Goal: Task Accomplishment & Management: Use online tool/utility

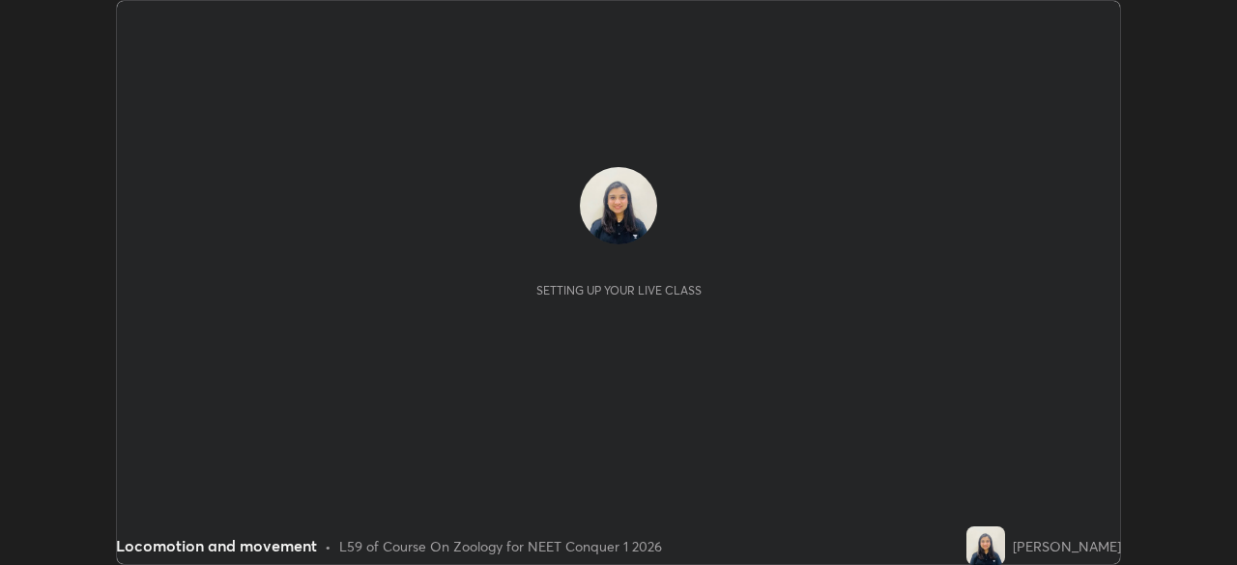
scroll to position [565, 1236]
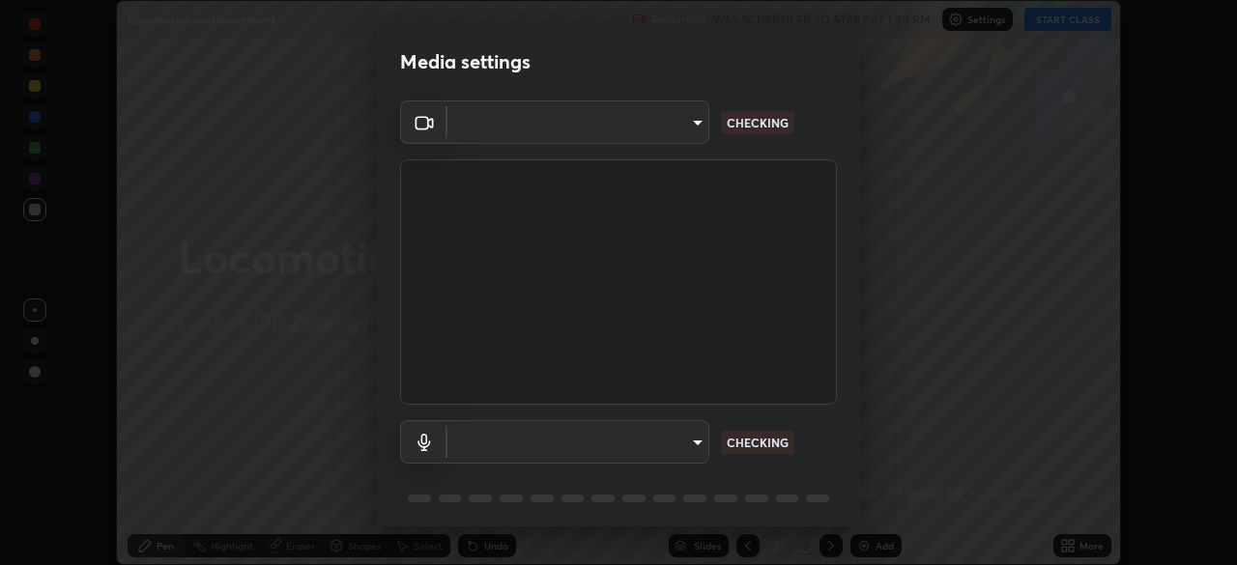
type input "27782adc23e2fb2e9a25af94410cad793eda472e13505a4e640454b7a0983fad"
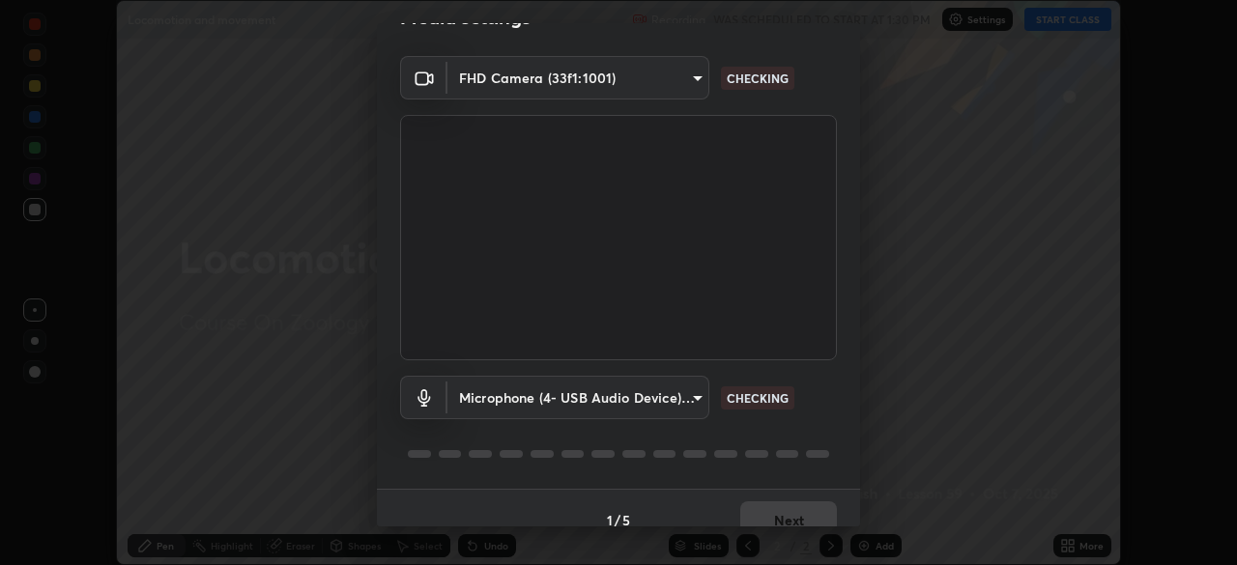
scroll to position [44, 0]
click at [697, 394] on body "Erase all Locomotion and movement Recording WAS SCHEDULED TO START AT 1:30 PM S…" at bounding box center [618, 282] width 1237 height 565
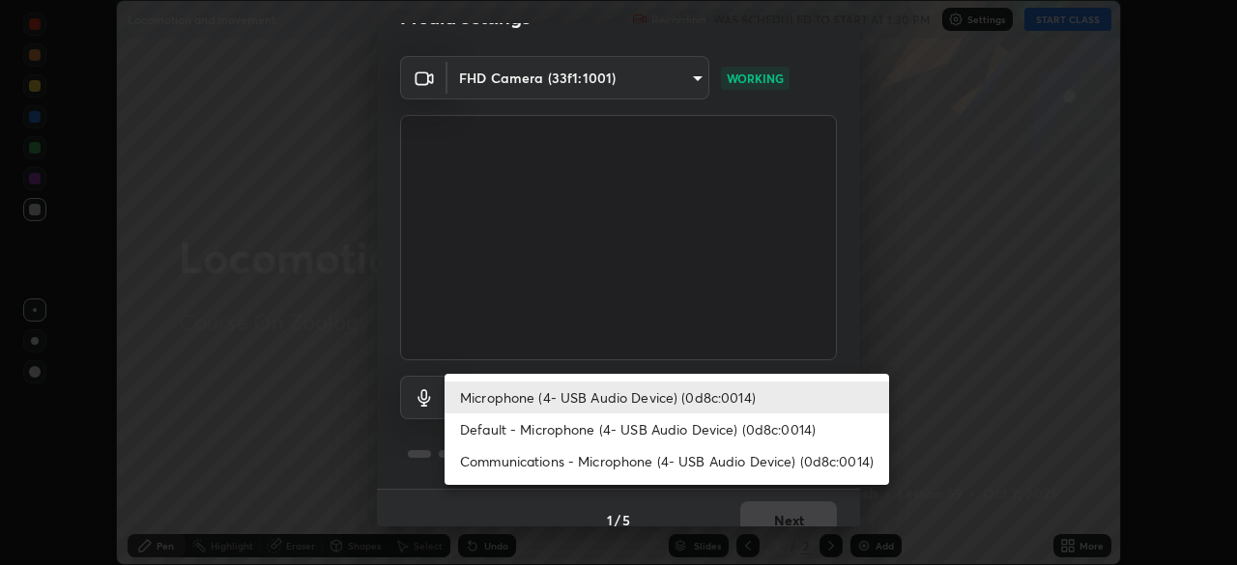
click at [697, 425] on li "Default - Microphone (4- USB Audio Device) (0d8c:0014)" at bounding box center [666, 429] width 444 height 32
type input "default"
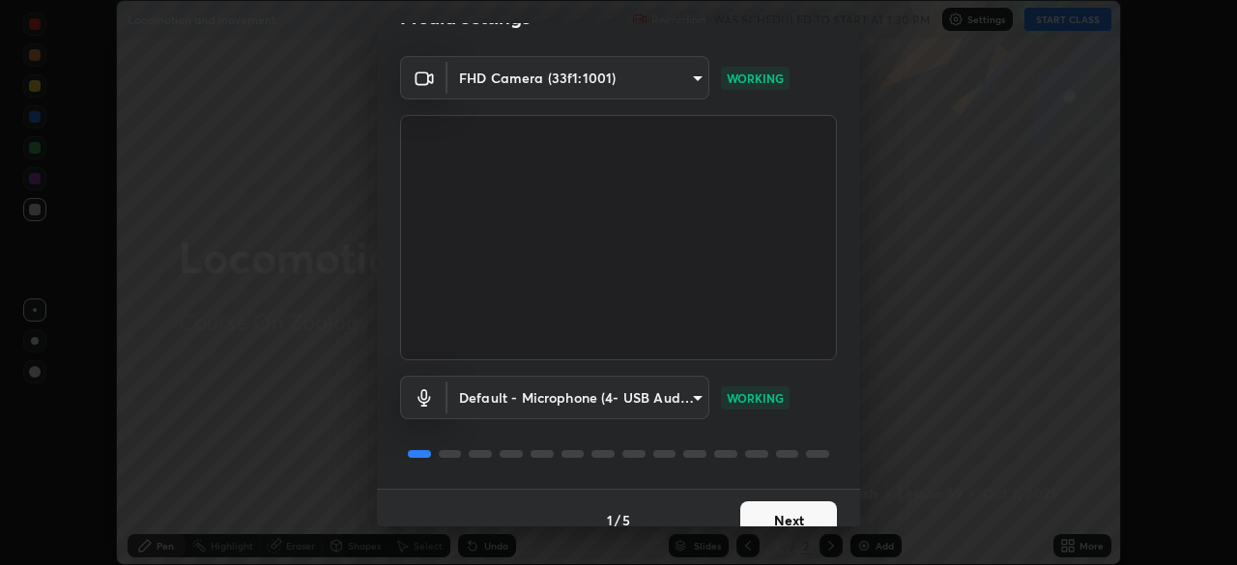
scroll to position [69, 0]
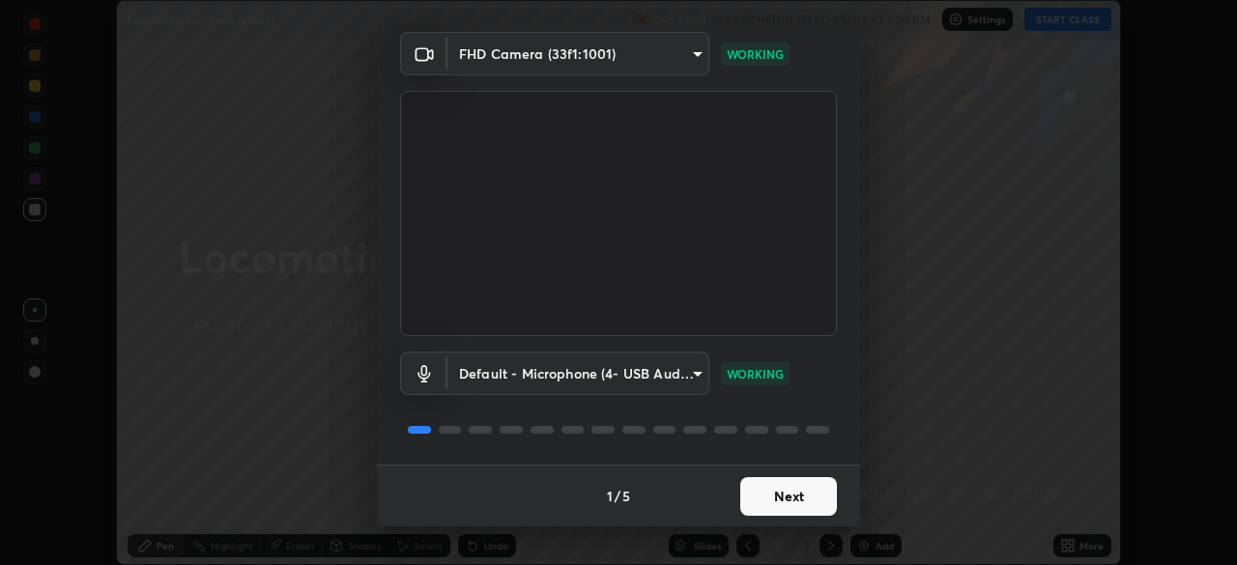
click at [780, 494] on button "Next" at bounding box center [788, 496] width 97 height 39
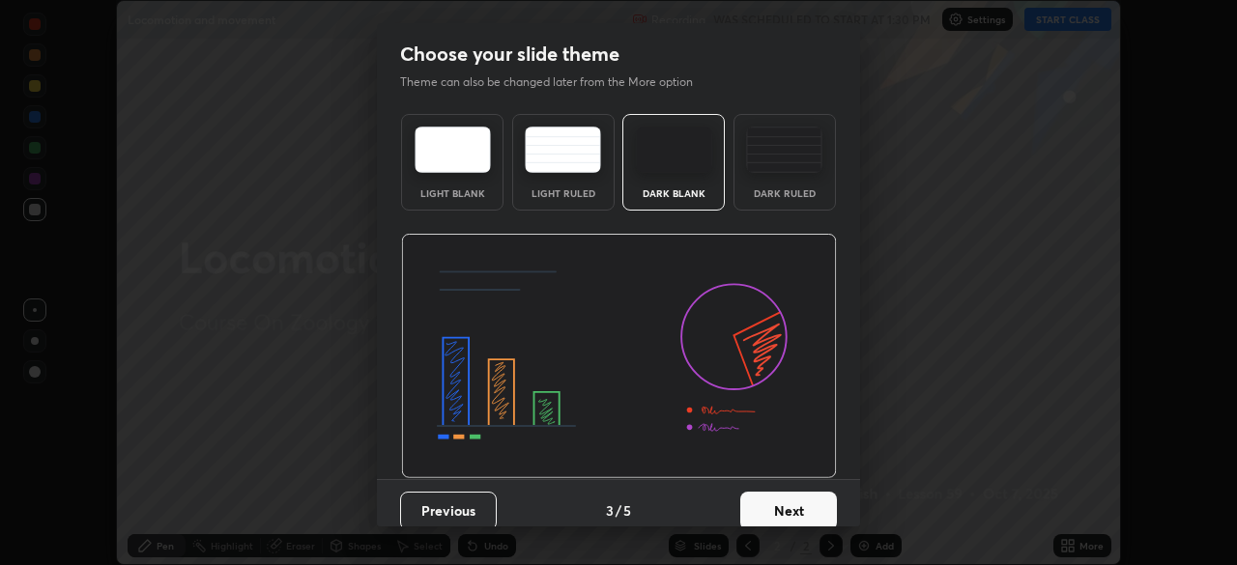
click at [780, 497] on button "Next" at bounding box center [788, 511] width 97 height 39
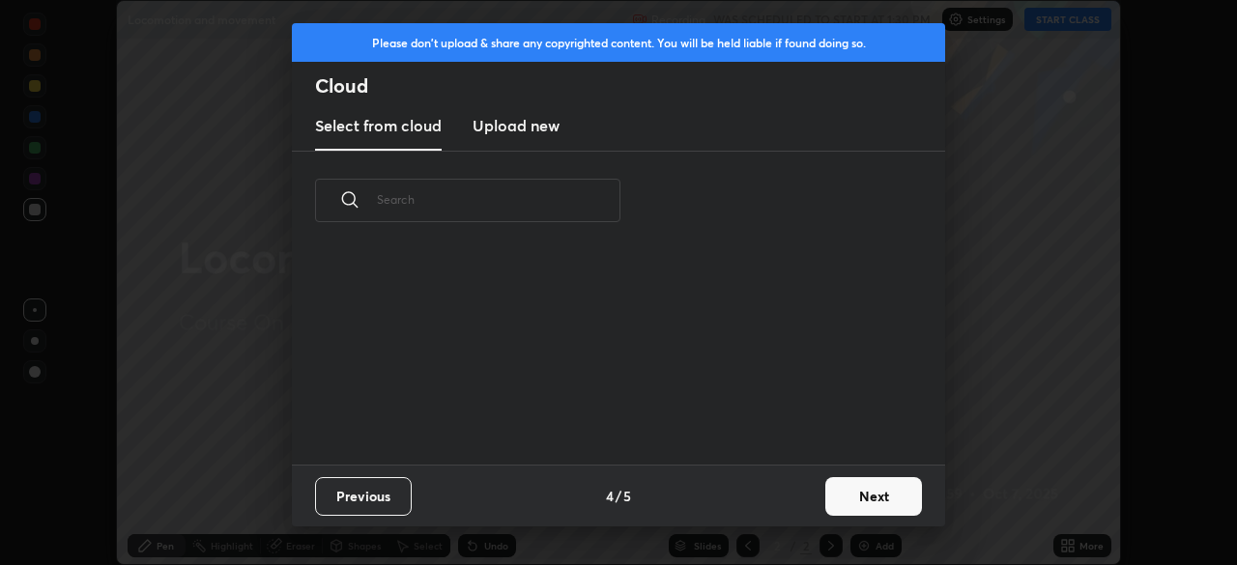
click at [780, 500] on div "Previous 4 / 5 Next" at bounding box center [618, 496] width 653 height 62
click at [863, 499] on button "Next" at bounding box center [873, 496] width 97 height 39
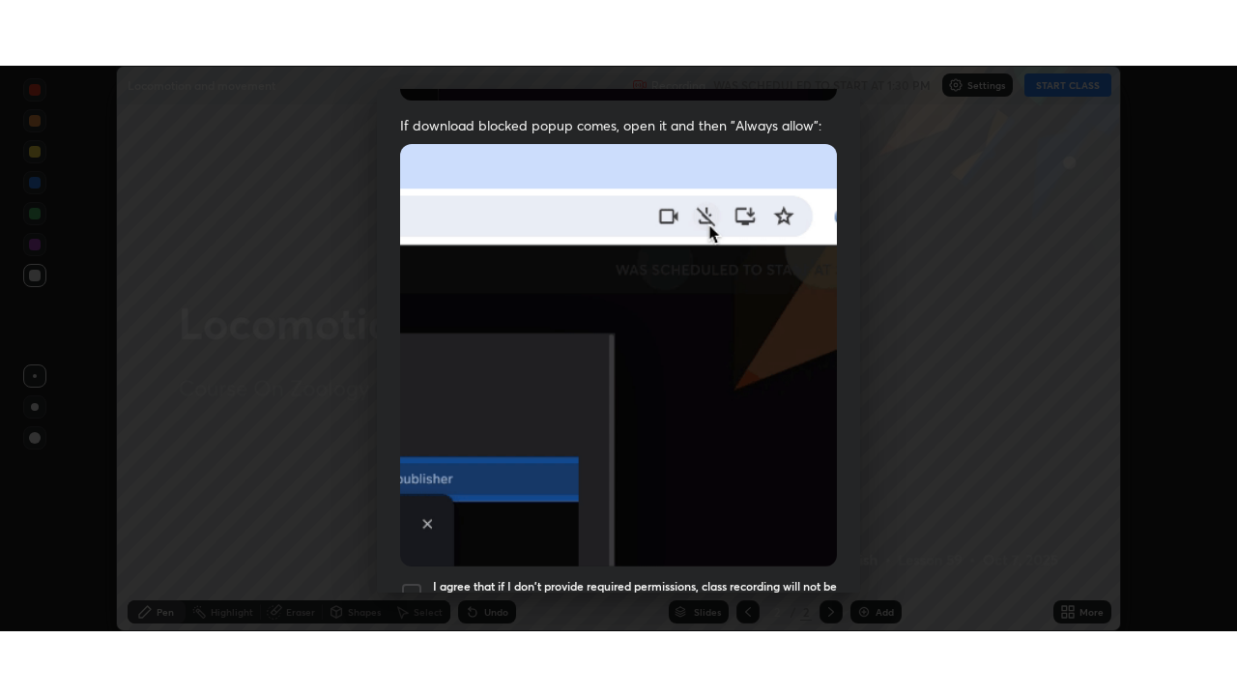
scroll to position [463, 0]
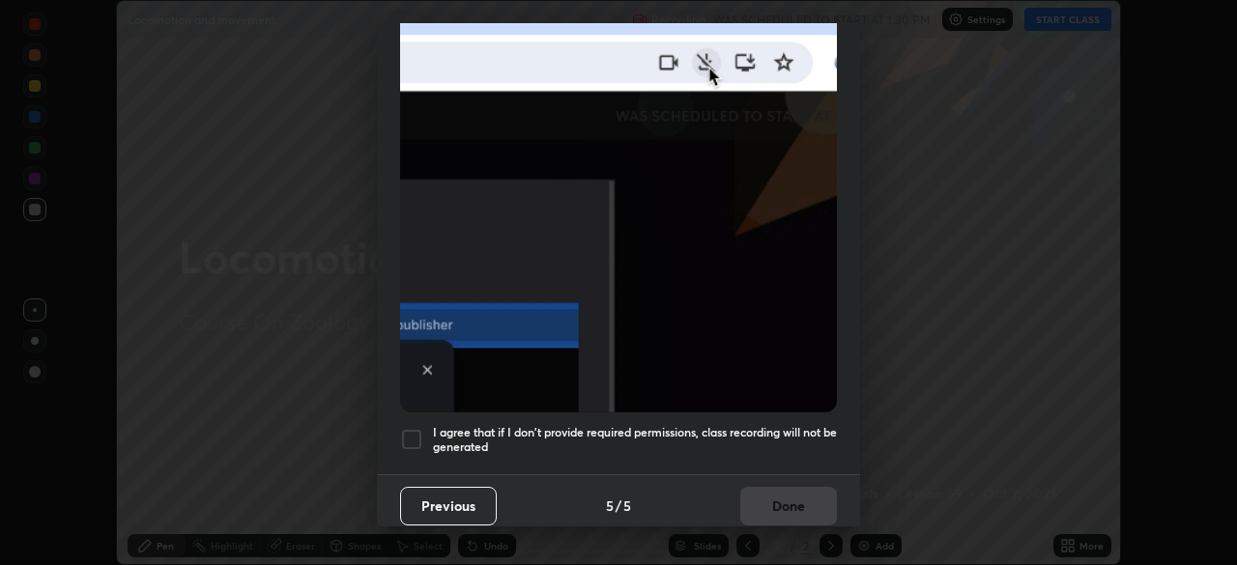
click at [789, 444] on h5 "I agree that if I don't provide required permissions, class recording will not …" at bounding box center [635, 440] width 404 height 30
click at [782, 496] on button "Done" at bounding box center [788, 506] width 97 height 39
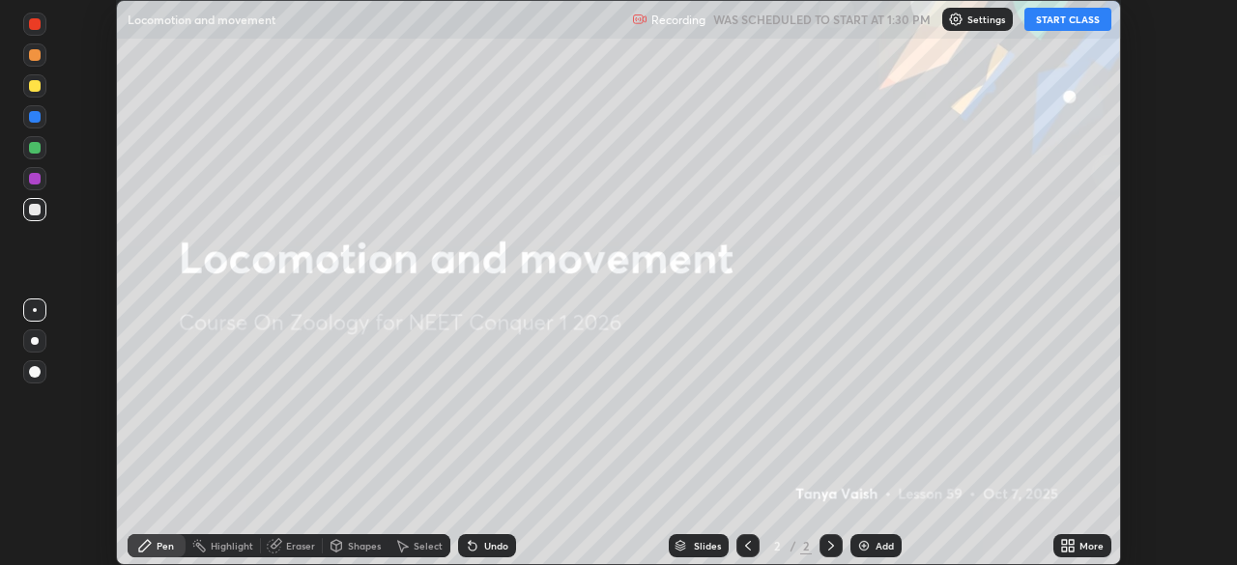
click at [1081, 26] on button "START CLASS" at bounding box center [1067, 19] width 87 height 23
click at [1082, 550] on div "More" at bounding box center [1091, 546] width 24 height 10
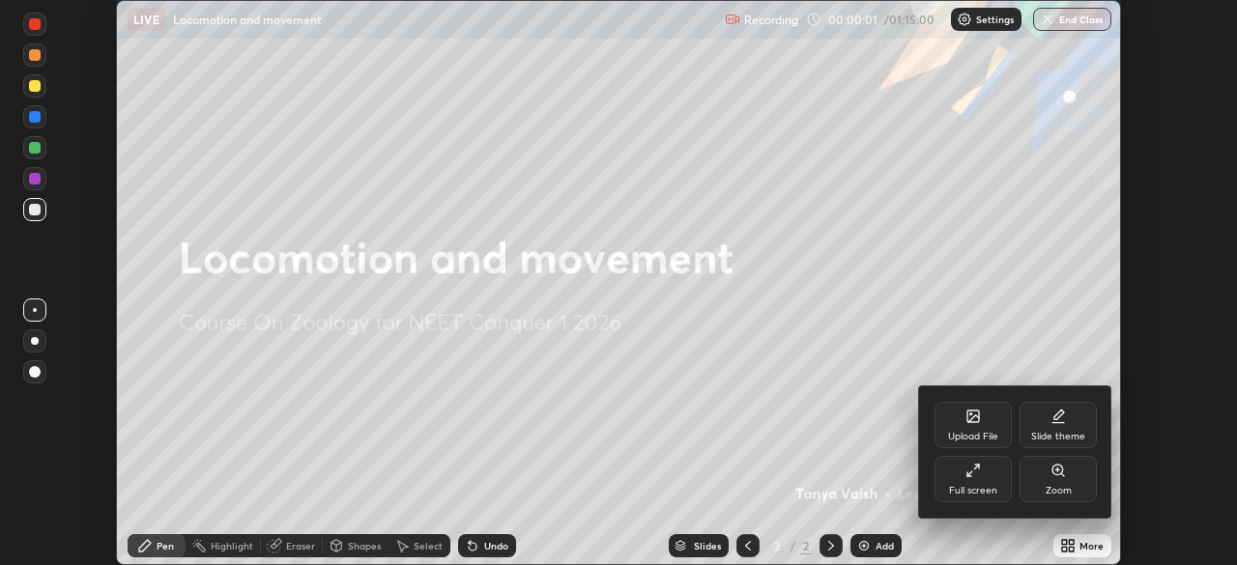
click at [983, 481] on div "Full screen" at bounding box center [972, 479] width 77 height 46
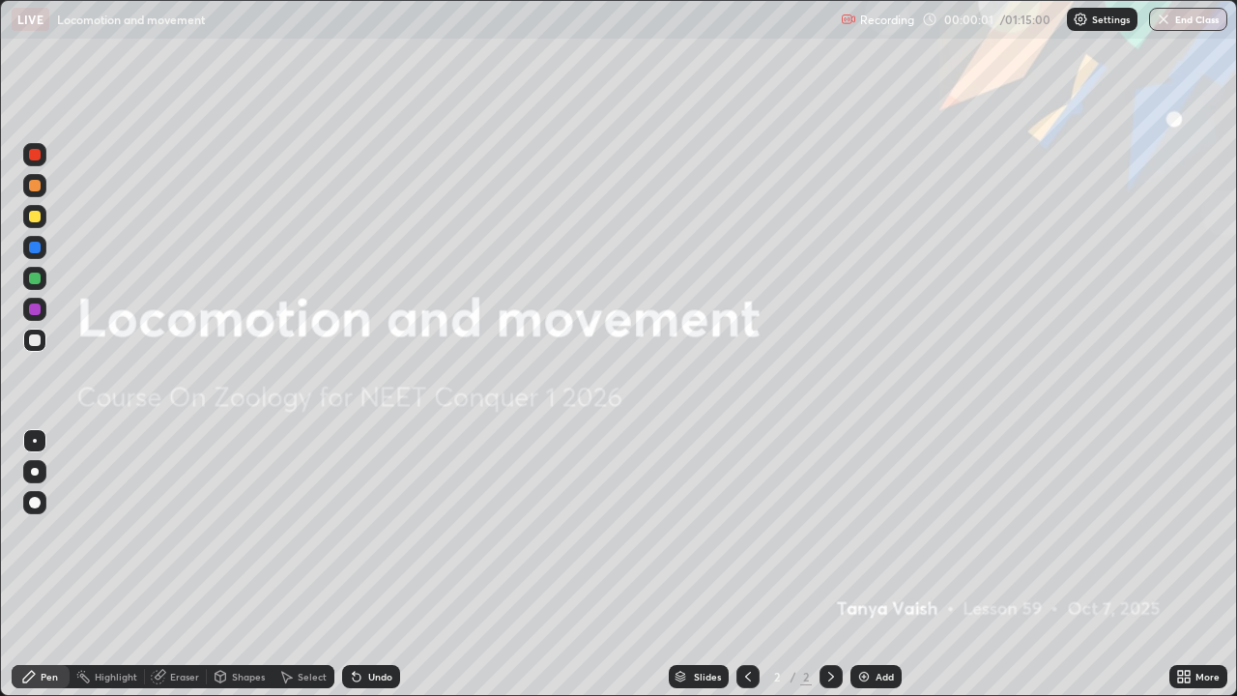
scroll to position [696, 1237]
click at [170, 564] on div "Eraser" at bounding box center [184, 676] width 29 height 10
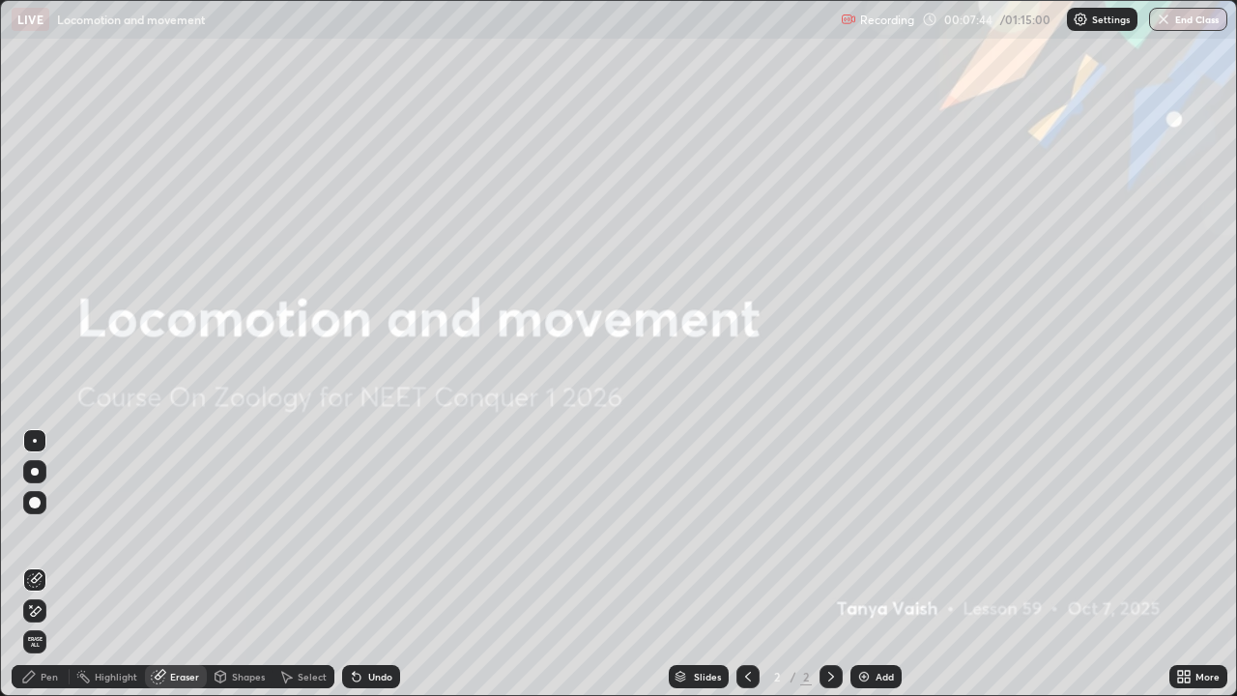
click at [883, 564] on div "Add" at bounding box center [884, 676] width 18 height 10
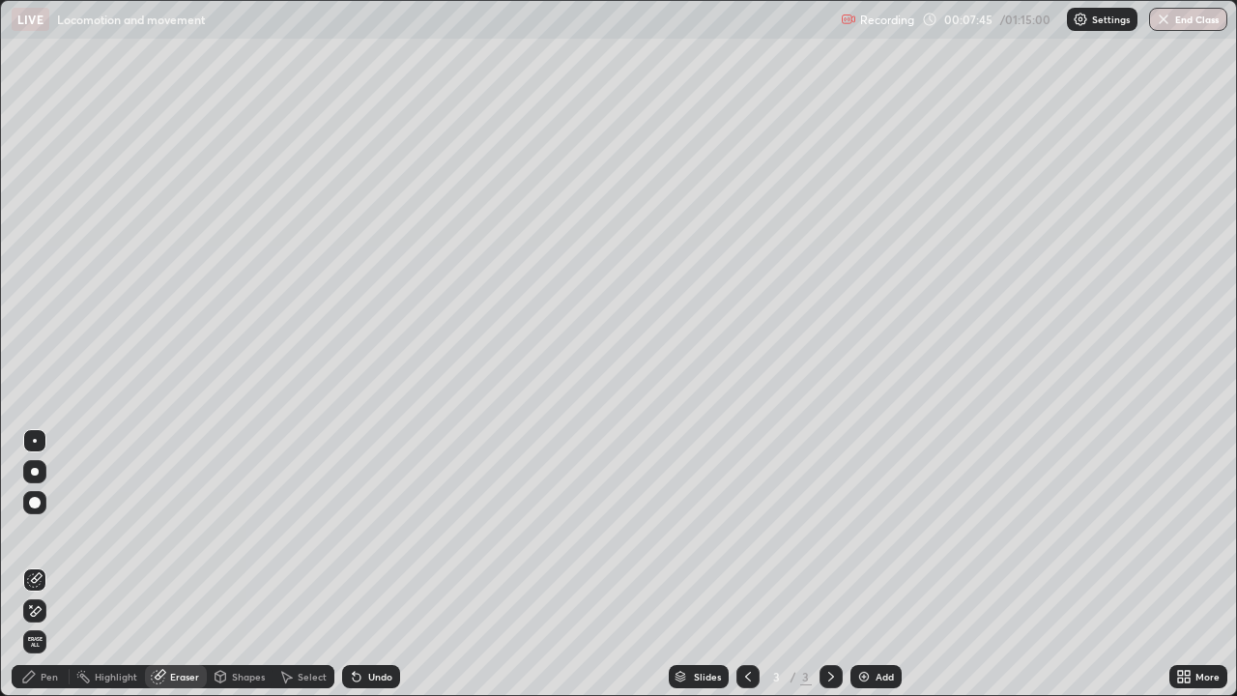
click at [56, 564] on div "Pen" at bounding box center [49, 676] width 17 height 10
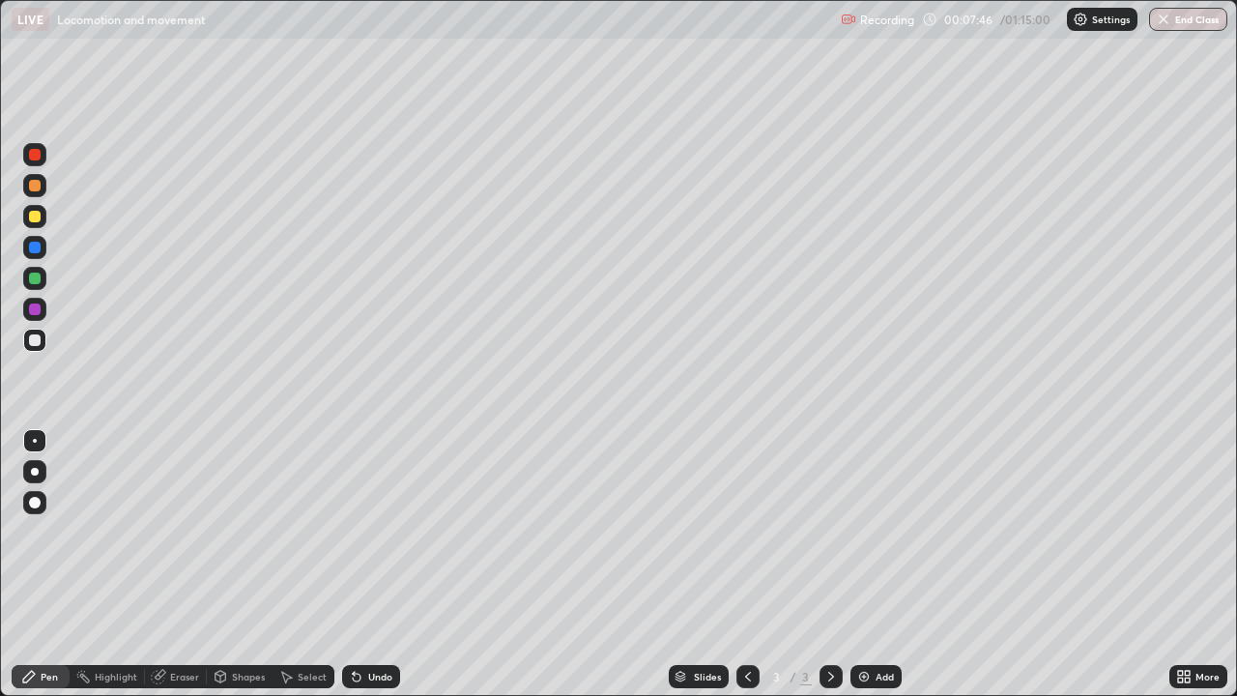
click at [37, 472] on div at bounding box center [35, 472] width 8 height 8
click at [39, 242] on div at bounding box center [34, 247] width 23 height 23
click at [36, 216] on div at bounding box center [35, 217] width 12 height 12
click at [43, 278] on div at bounding box center [34, 278] width 23 height 23
click at [44, 192] on div at bounding box center [34, 185] width 23 height 23
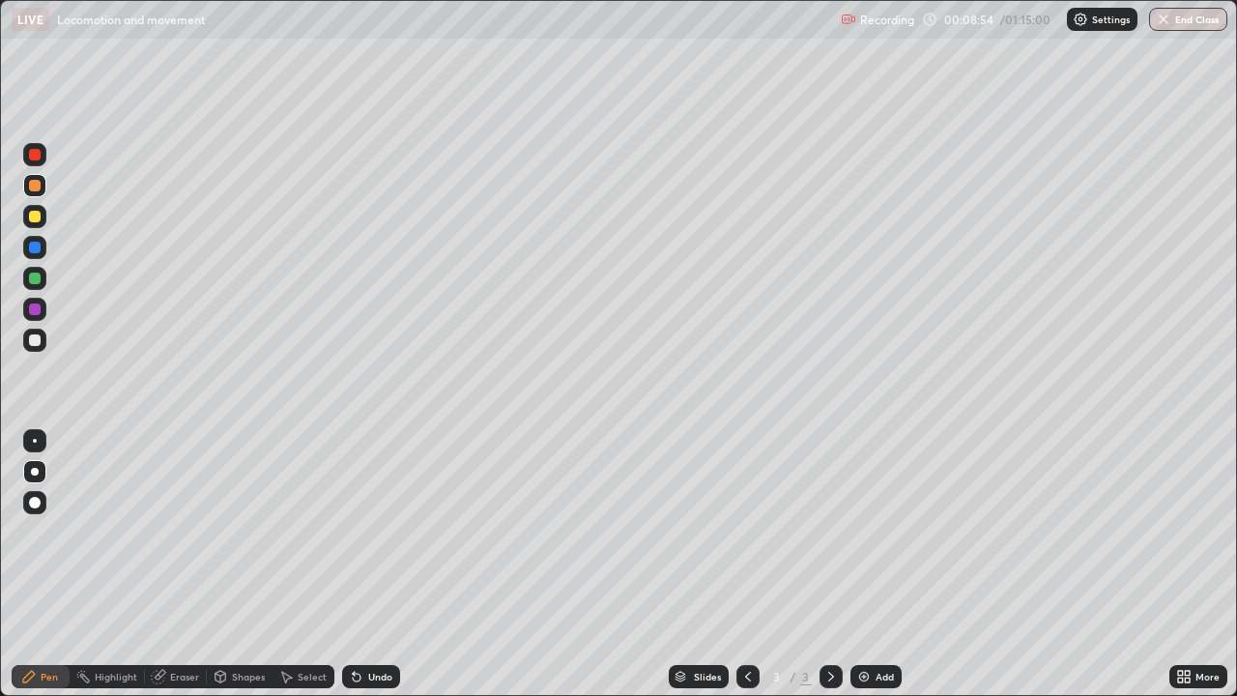
click at [36, 340] on div at bounding box center [35, 340] width 12 height 12
click at [371, 564] on div "Undo" at bounding box center [371, 676] width 58 height 23
click at [38, 314] on div at bounding box center [35, 309] width 12 height 12
click at [36, 341] on div at bounding box center [35, 340] width 12 height 12
click at [39, 308] on div at bounding box center [35, 309] width 12 height 12
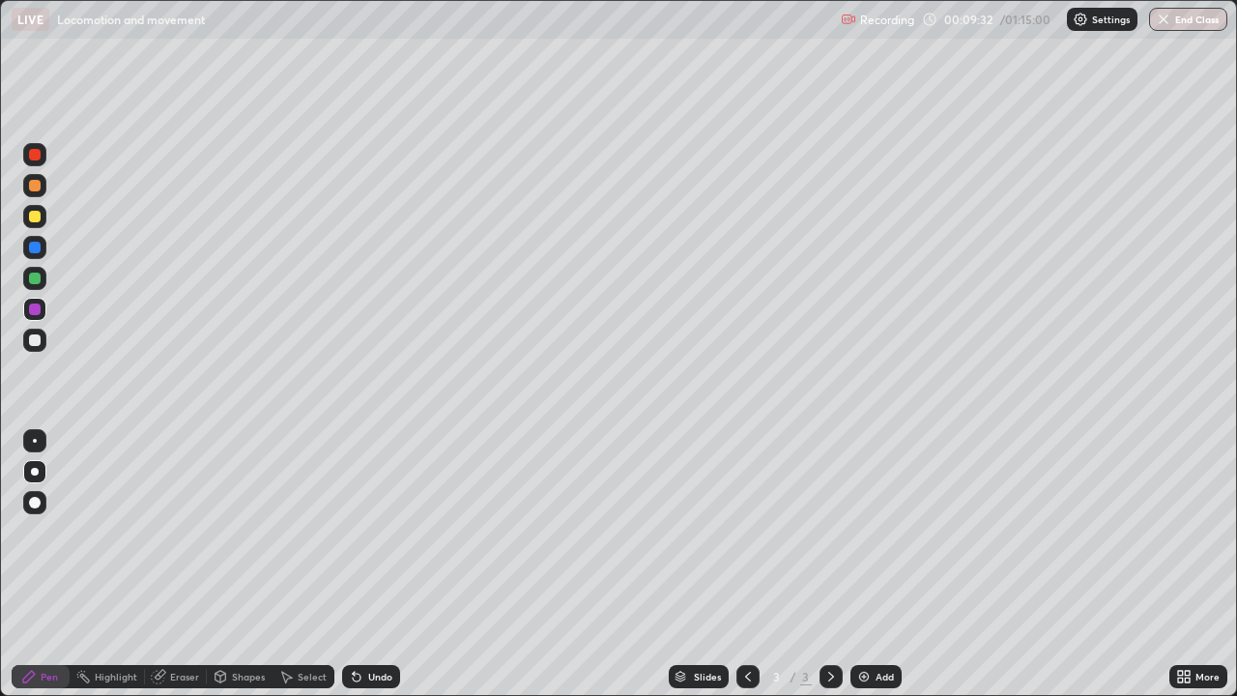
click at [381, 564] on div "Undo" at bounding box center [380, 676] width 24 height 10
click at [375, 564] on div "Undo" at bounding box center [380, 676] width 24 height 10
click at [382, 564] on div "Undo" at bounding box center [380, 676] width 24 height 10
click at [36, 342] on div at bounding box center [35, 340] width 12 height 12
click at [38, 224] on div at bounding box center [34, 216] width 23 height 23
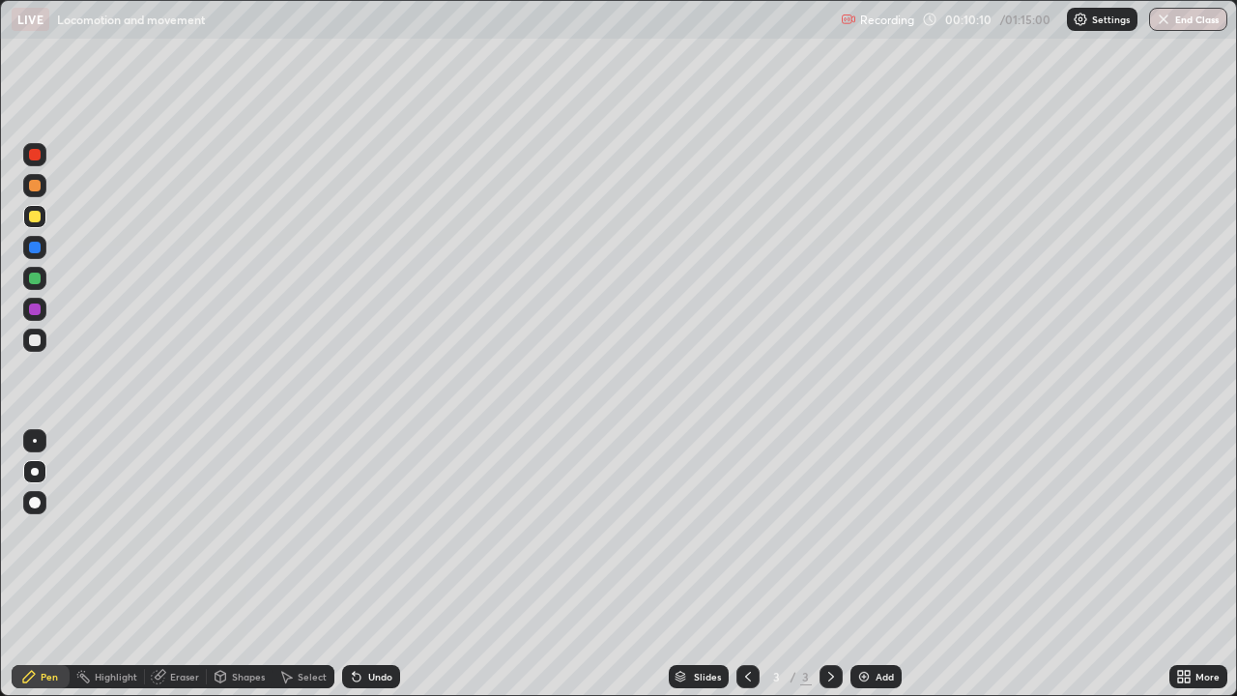
click at [389, 564] on div "Undo" at bounding box center [371, 676] width 58 height 23
click at [394, 564] on div "Undo" at bounding box center [371, 676] width 58 height 23
click at [395, 564] on div "Undo" at bounding box center [371, 676] width 58 height 23
click at [396, 564] on div "Undo" at bounding box center [371, 676] width 58 height 23
click at [393, 564] on div "Undo" at bounding box center [371, 676] width 58 height 23
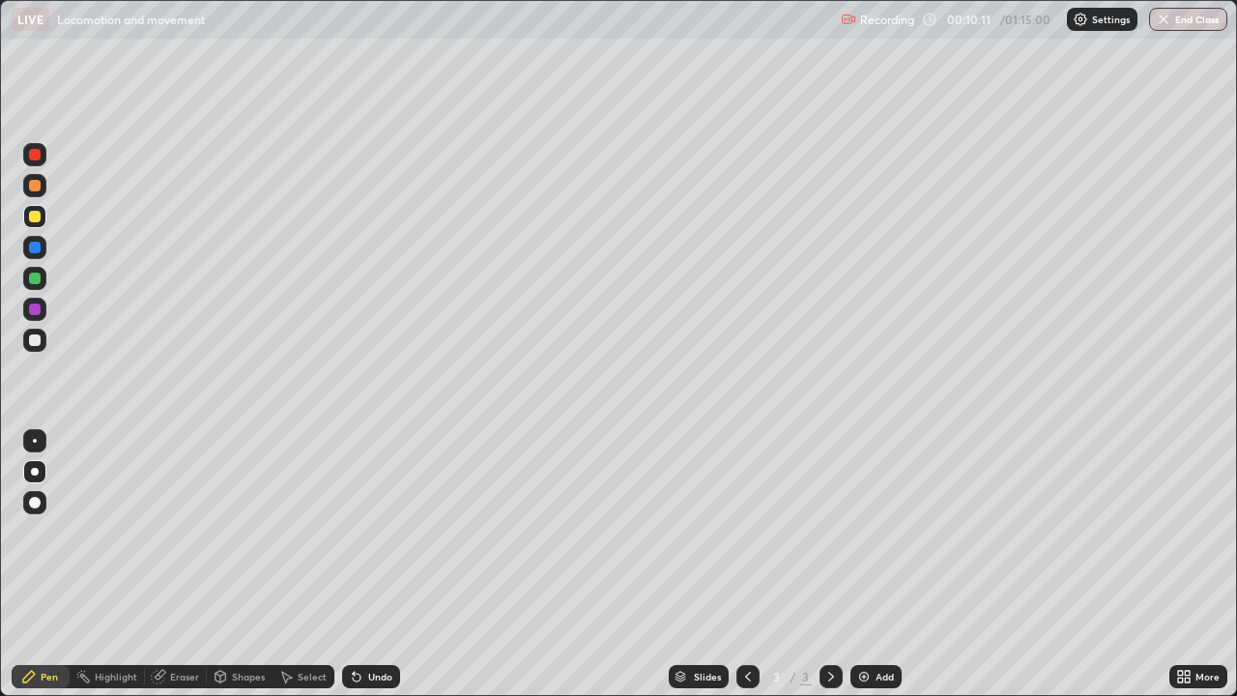
click at [393, 564] on div "Undo" at bounding box center [371, 676] width 58 height 23
click at [397, 564] on div "Undo" at bounding box center [371, 676] width 58 height 23
click at [396, 564] on div "Undo" at bounding box center [371, 676] width 58 height 23
click at [38, 341] on div at bounding box center [35, 340] width 12 height 12
click at [35, 217] on div at bounding box center [35, 217] width 12 height 12
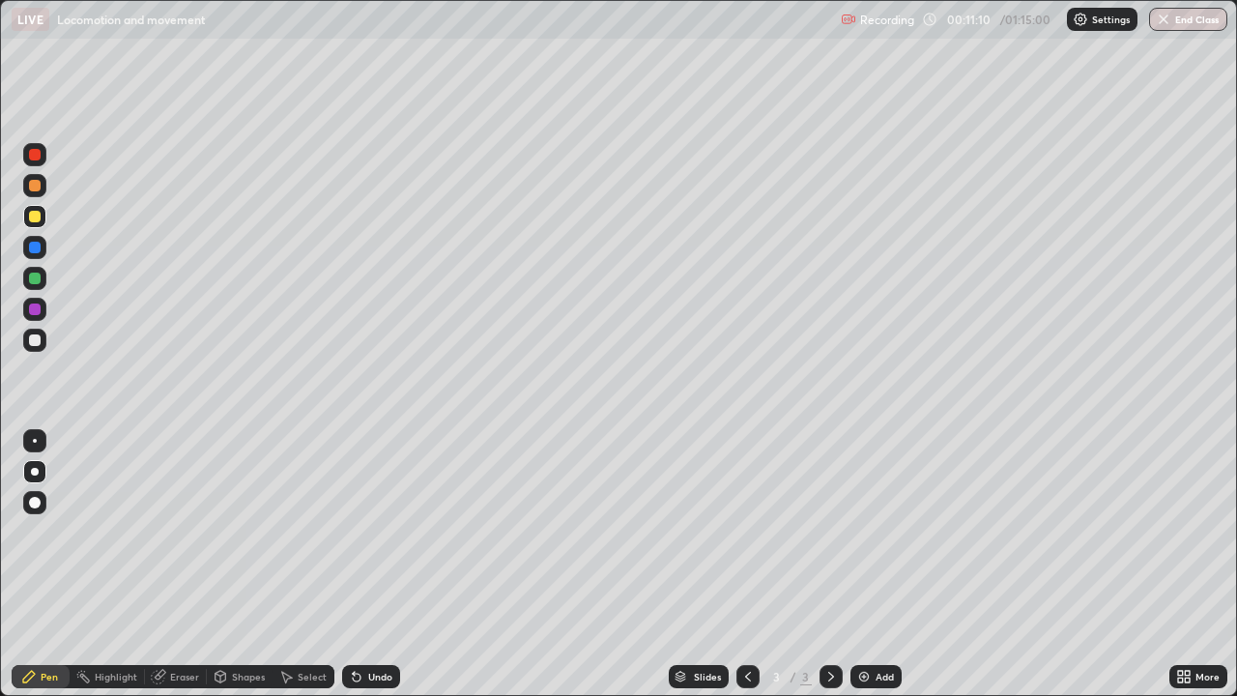
click at [42, 281] on div at bounding box center [34, 278] width 23 height 23
click at [43, 339] on div at bounding box center [34, 339] width 23 height 23
click at [395, 564] on div "Undo" at bounding box center [371, 676] width 58 height 23
click at [395, 564] on div "Undo" at bounding box center [367, 676] width 66 height 39
click at [42, 278] on div at bounding box center [34, 278] width 23 height 23
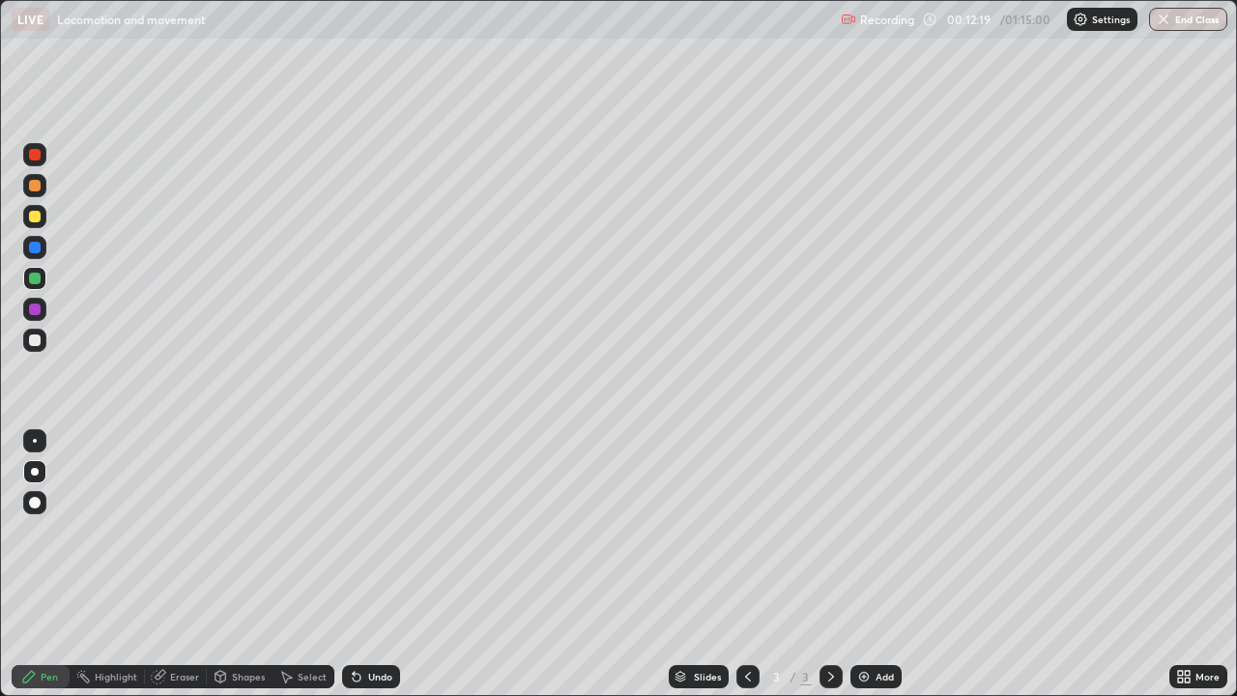
click at [32, 335] on div at bounding box center [35, 340] width 12 height 12
click at [36, 220] on div at bounding box center [35, 217] width 12 height 12
click at [44, 343] on div at bounding box center [34, 339] width 23 height 23
click at [32, 344] on div at bounding box center [35, 340] width 12 height 12
click at [885, 564] on div "Add" at bounding box center [884, 676] width 18 height 10
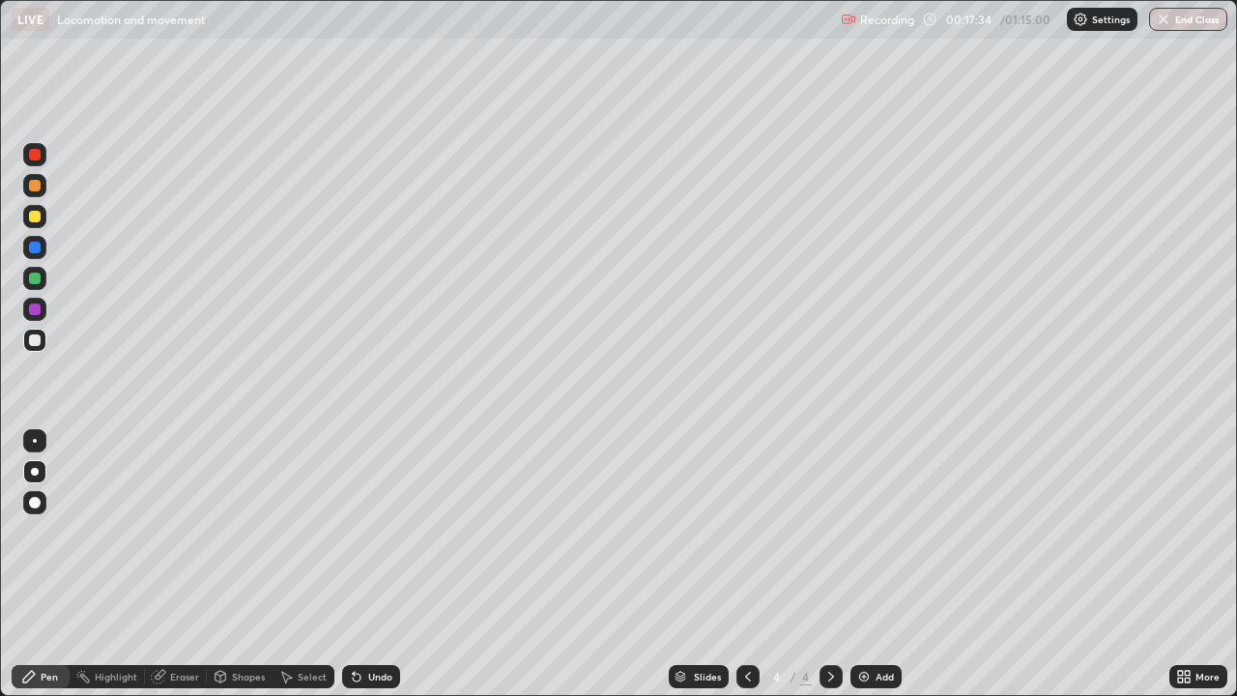
click at [36, 219] on div at bounding box center [35, 217] width 12 height 12
click at [39, 189] on div at bounding box center [35, 186] width 12 height 12
click at [365, 564] on div "Undo" at bounding box center [371, 676] width 58 height 23
click at [364, 564] on div "Undo" at bounding box center [371, 676] width 58 height 23
click at [38, 340] on div at bounding box center [35, 340] width 12 height 12
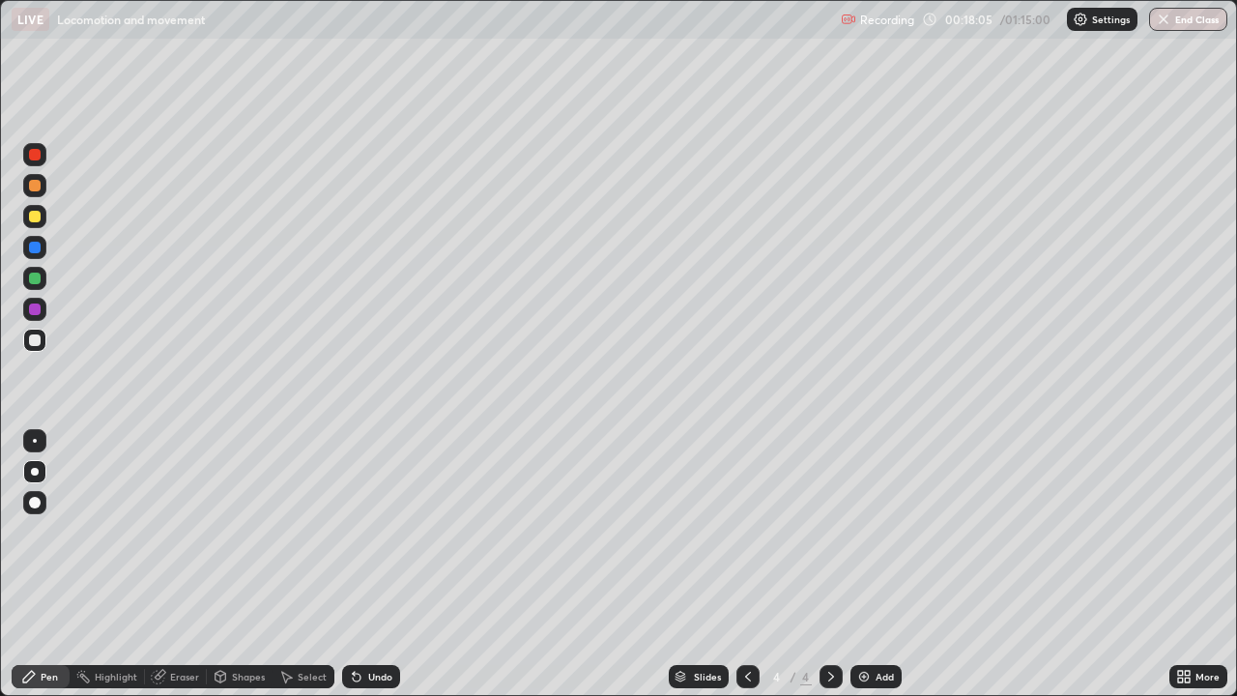
click at [381, 564] on div "Undo" at bounding box center [371, 676] width 58 height 23
click at [871, 564] on div "Add" at bounding box center [875, 676] width 51 height 23
click at [44, 249] on div at bounding box center [34, 247] width 23 height 23
click at [36, 185] on div at bounding box center [35, 186] width 12 height 12
click at [41, 347] on div at bounding box center [34, 339] width 23 height 23
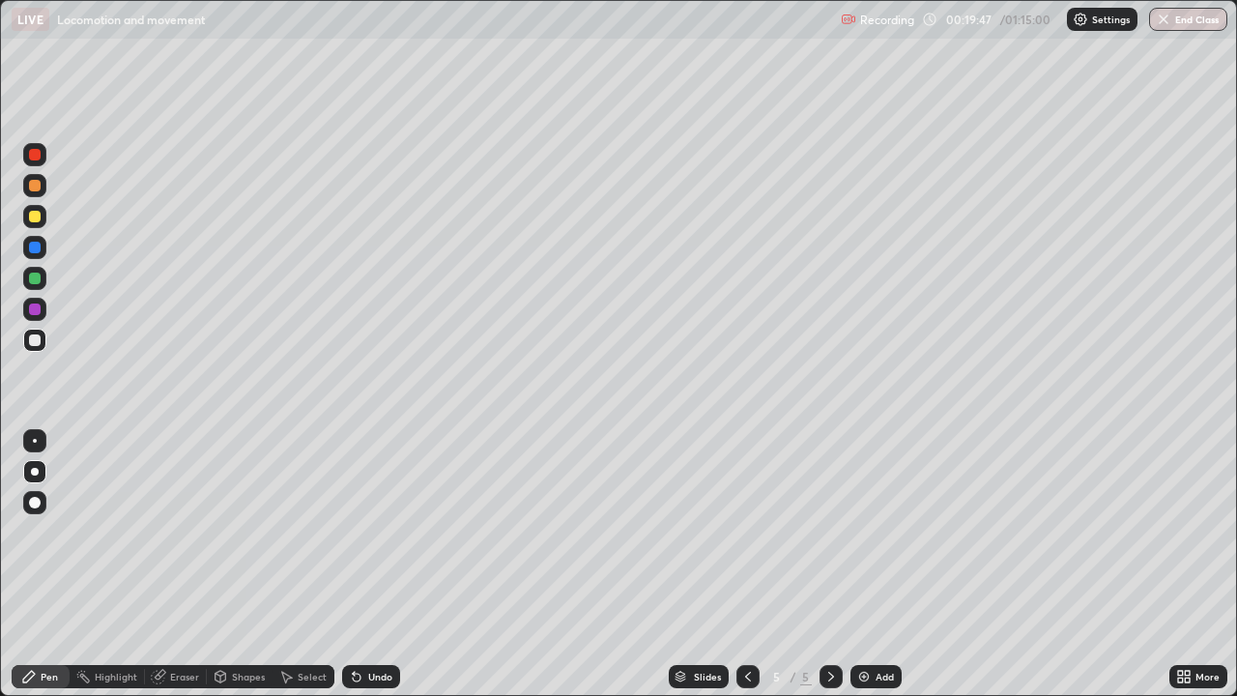
click at [32, 278] on div at bounding box center [35, 278] width 12 height 12
click at [47, 236] on div at bounding box center [34, 247] width 31 height 31
click at [394, 564] on div "Undo" at bounding box center [371, 676] width 58 height 23
click at [42, 341] on div at bounding box center [34, 339] width 23 height 23
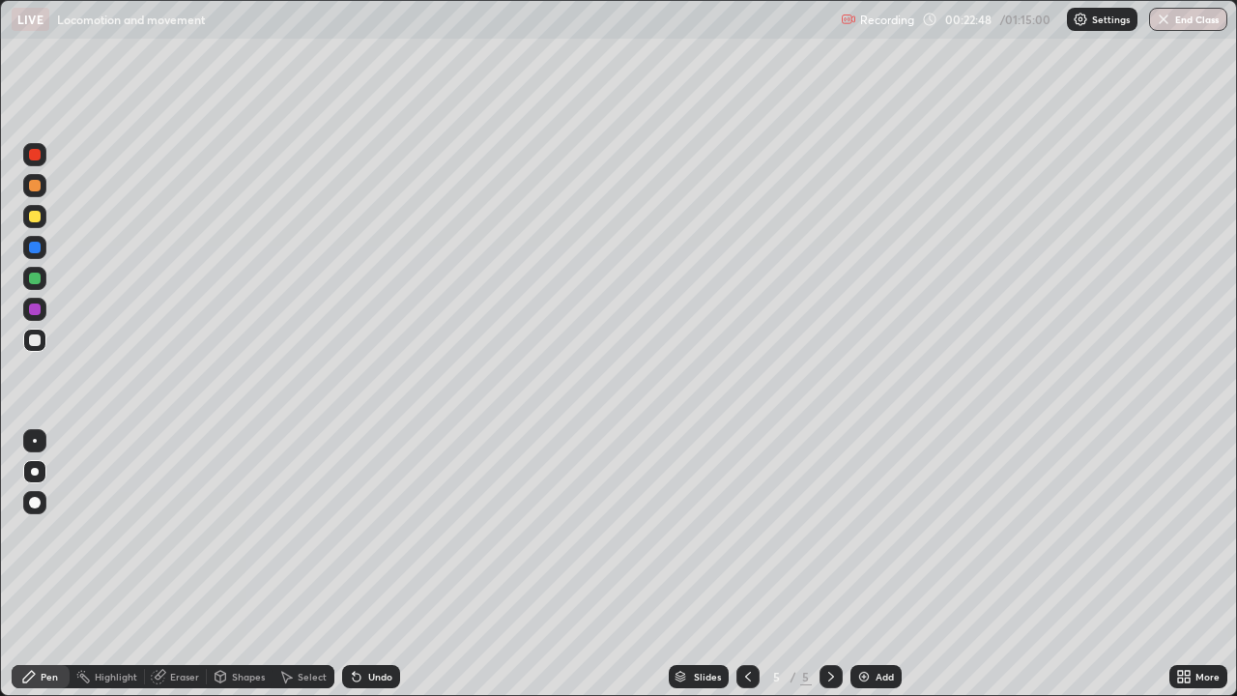
click at [40, 223] on div at bounding box center [34, 216] width 23 height 23
click at [381, 564] on div "Undo" at bounding box center [380, 676] width 24 height 10
click at [43, 351] on div at bounding box center [34, 340] width 23 height 31
click at [35, 276] on div at bounding box center [35, 278] width 12 height 12
click at [392, 564] on div "Undo" at bounding box center [371, 676] width 58 height 23
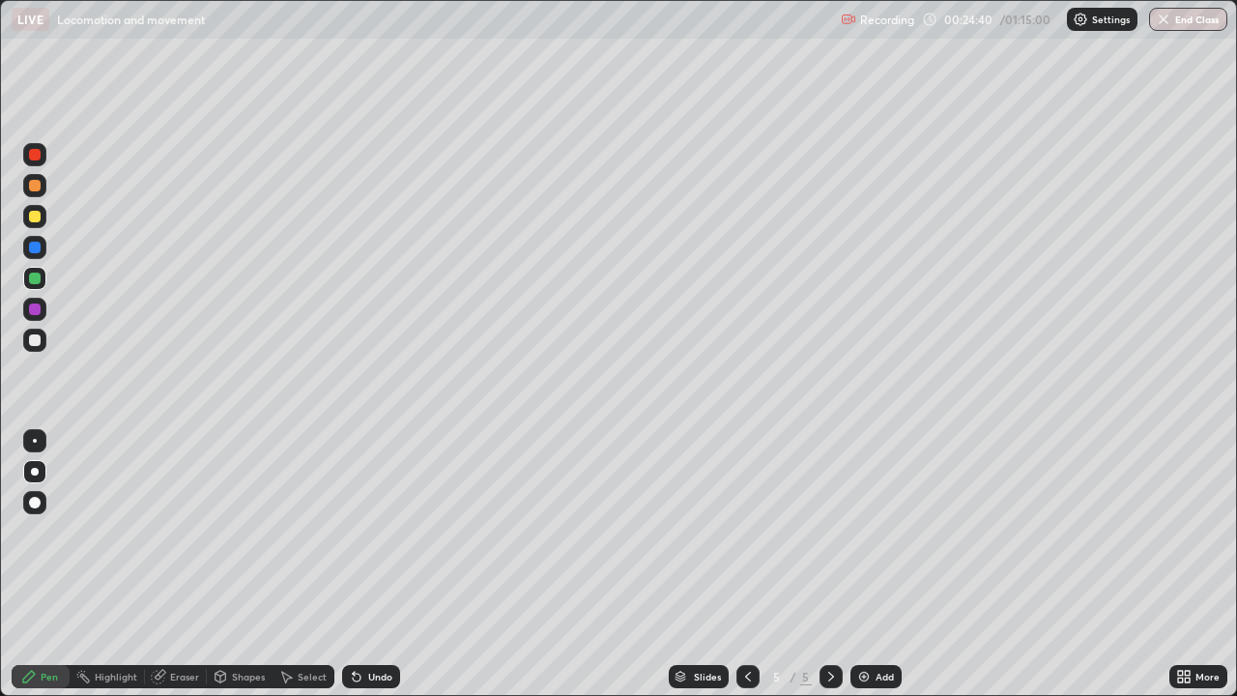
click at [43, 226] on div at bounding box center [34, 216] width 23 height 23
click at [43, 348] on div at bounding box center [34, 339] width 23 height 23
click at [43, 285] on div at bounding box center [34, 278] width 23 height 23
click at [36, 309] on div at bounding box center [35, 309] width 12 height 12
click at [35, 341] on div at bounding box center [35, 340] width 12 height 12
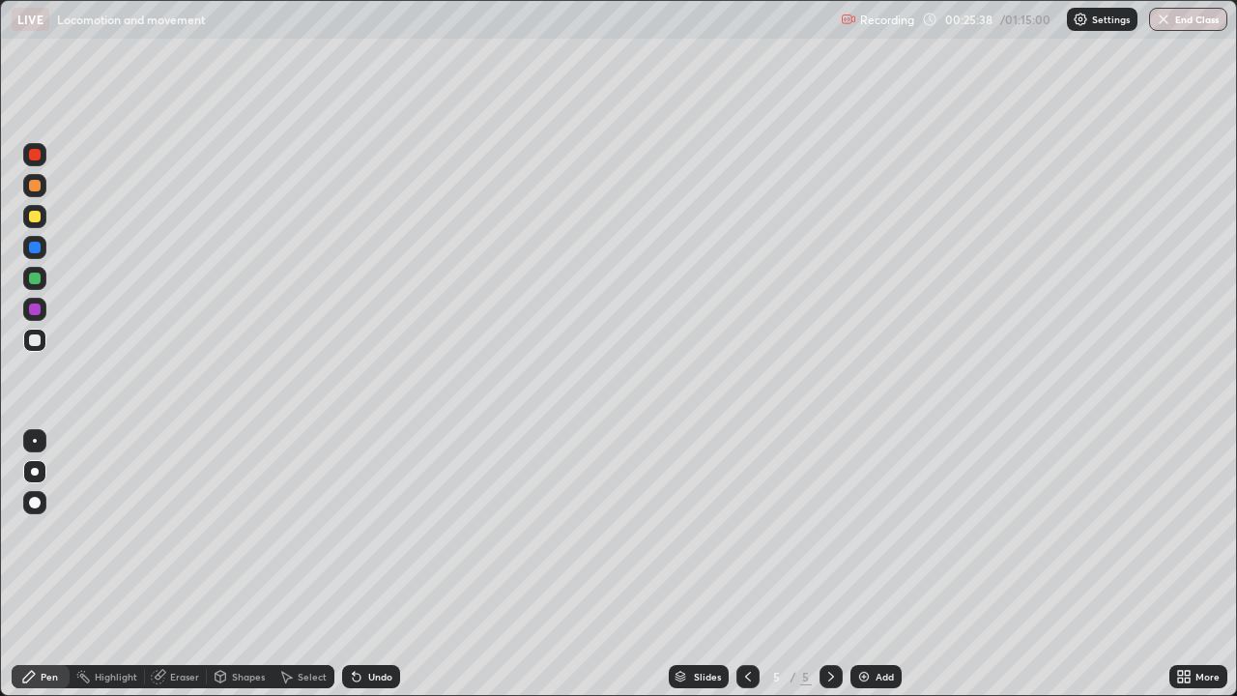
click at [43, 216] on div at bounding box center [34, 216] width 23 height 23
click at [388, 564] on div "Undo" at bounding box center [380, 676] width 24 height 10
click at [36, 340] on div at bounding box center [35, 340] width 12 height 12
click at [43, 252] on div at bounding box center [34, 247] width 23 height 23
click at [374, 564] on div "Undo" at bounding box center [371, 676] width 58 height 23
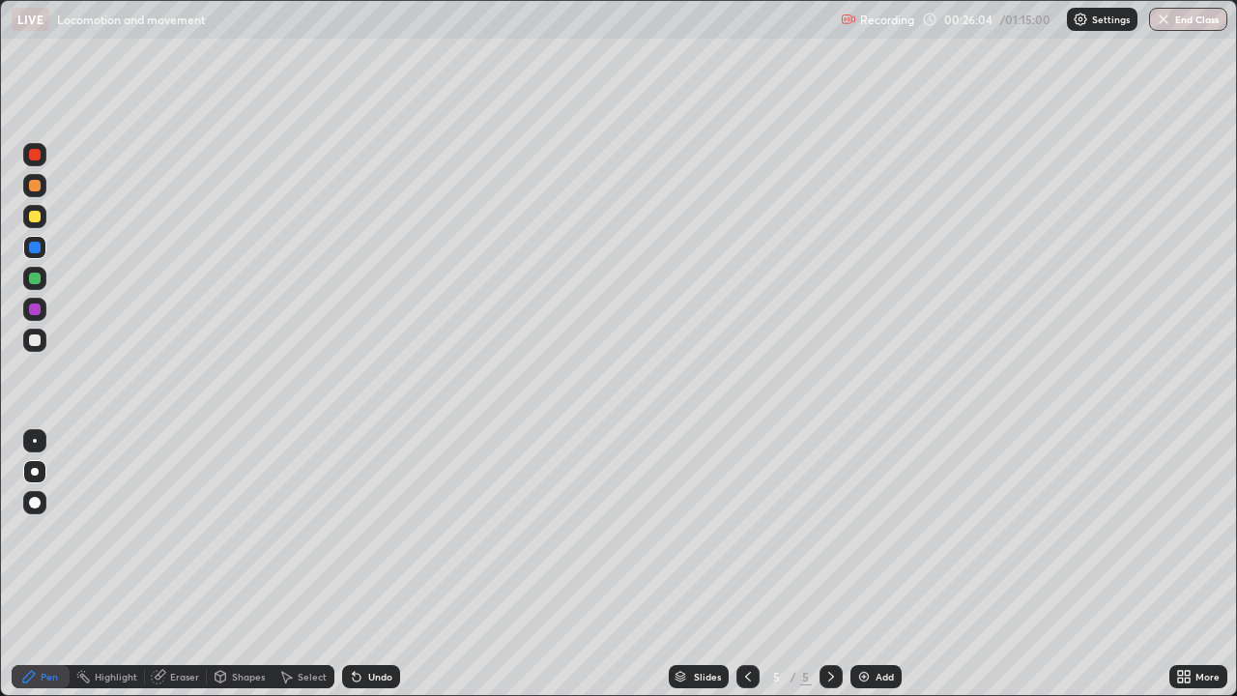
click at [374, 564] on div "Undo" at bounding box center [380, 676] width 24 height 10
click at [368, 564] on div "Undo" at bounding box center [380, 676] width 24 height 10
click at [887, 564] on div "Add" at bounding box center [875, 676] width 51 height 23
click at [43, 221] on div at bounding box center [34, 216] width 23 height 23
click at [35, 248] on div at bounding box center [35, 248] width 12 height 12
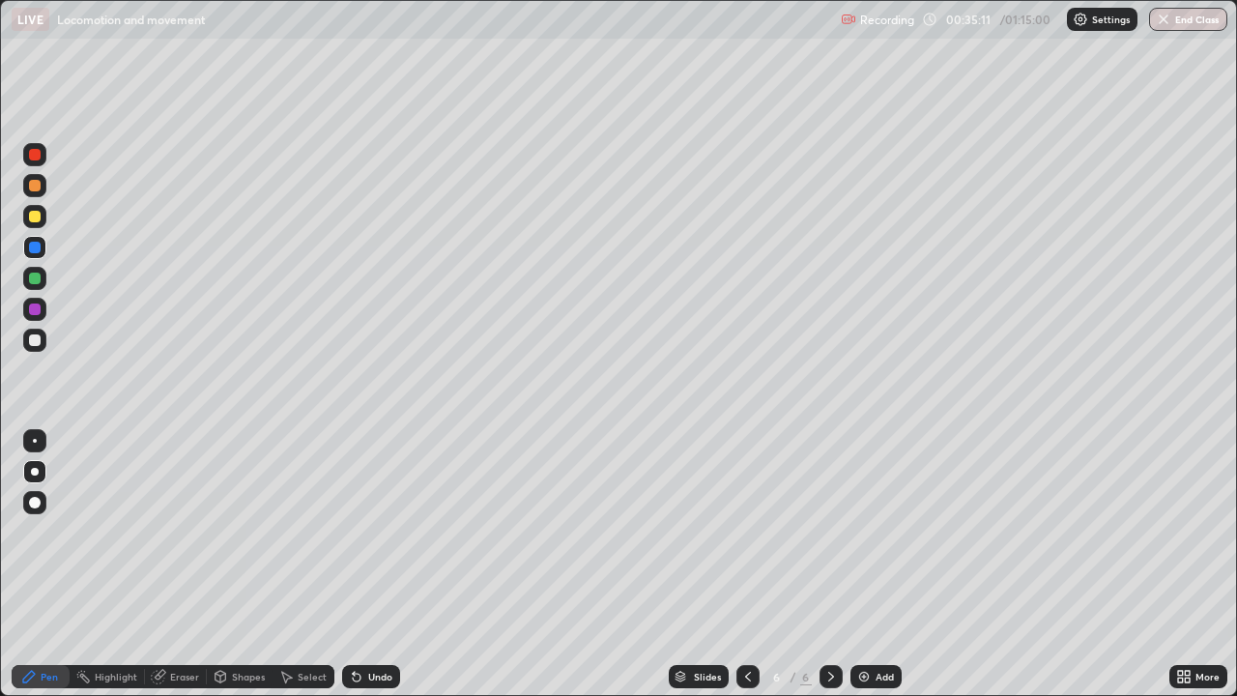
click at [35, 343] on div at bounding box center [35, 340] width 12 height 12
click at [35, 217] on div at bounding box center [35, 217] width 12 height 12
click at [36, 340] on div at bounding box center [35, 340] width 12 height 12
click at [375, 564] on div "Undo" at bounding box center [371, 676] width 58 height 23
click at [875, 564] on div "Add" at bounding box center [884, 676] width 18 height 10
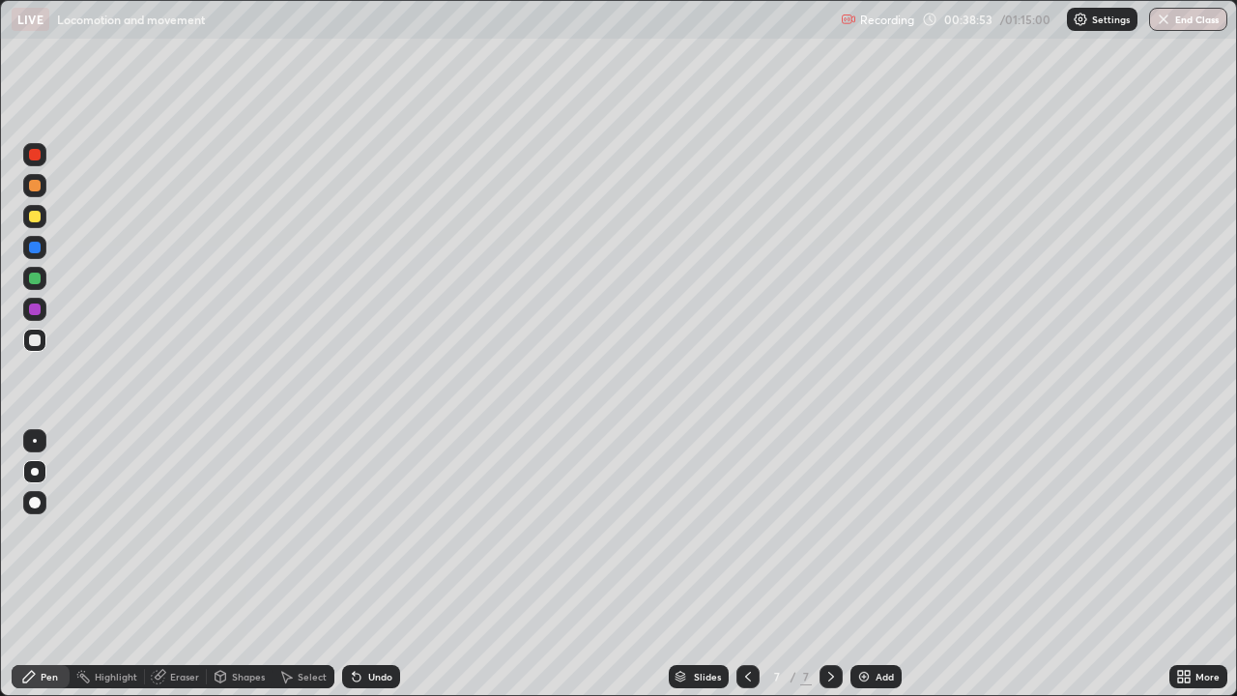
click at [36, 186] on div at bounding box center [35, 186] width 12 height 12
click at [385, 564] on div "Undo" at bounding box center [380, 676] width 24 height 10
click at [368, 564] on div "Undo" at bounding box center [380, 676] width 24 height 10
click at [43, 285] on div at bounding box center [34, 278] width 23 height 23
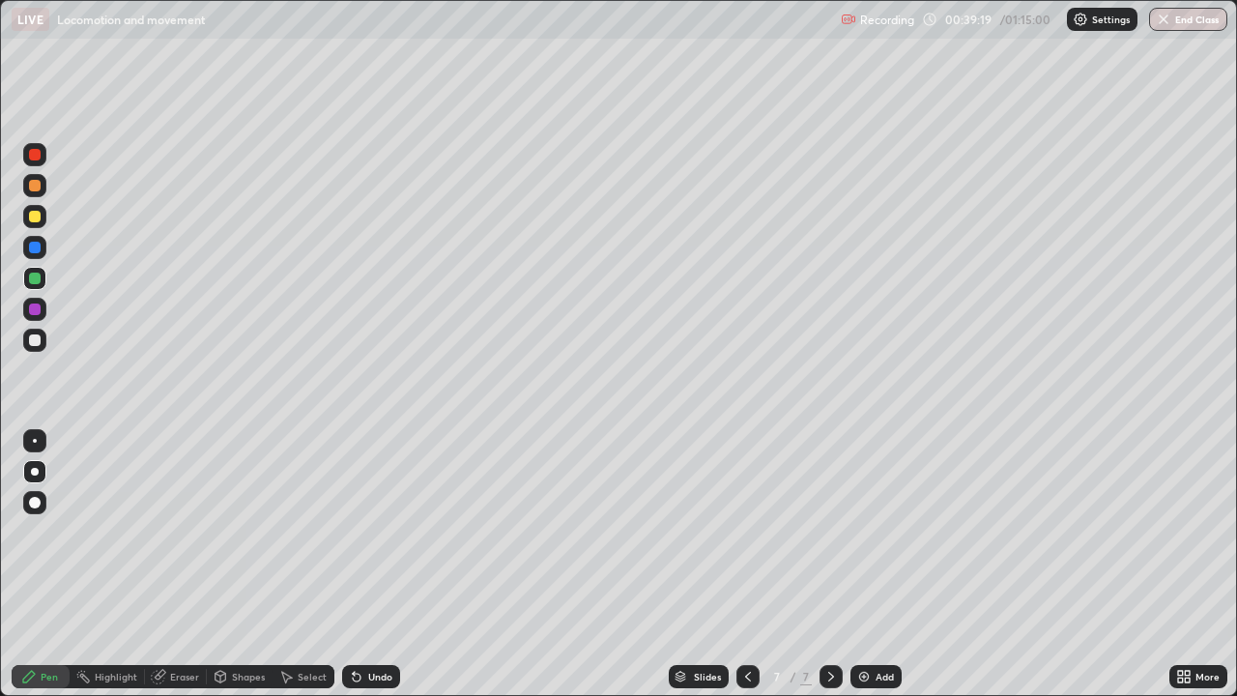
click at [43, 219] on div at bounding box center [34, 216] width 23 height 23
click at [36, 339] on div at bounding box center [35, 340] width 12 height 12
click at [39, 223] on div at bounding box center [34, 216] width 23 height 23
click at [36, 185] on div at bounding box center [35, 186] width 12 height 12
click at [353, 564] on icon at bounding box center [354, 672] width 2 height 2
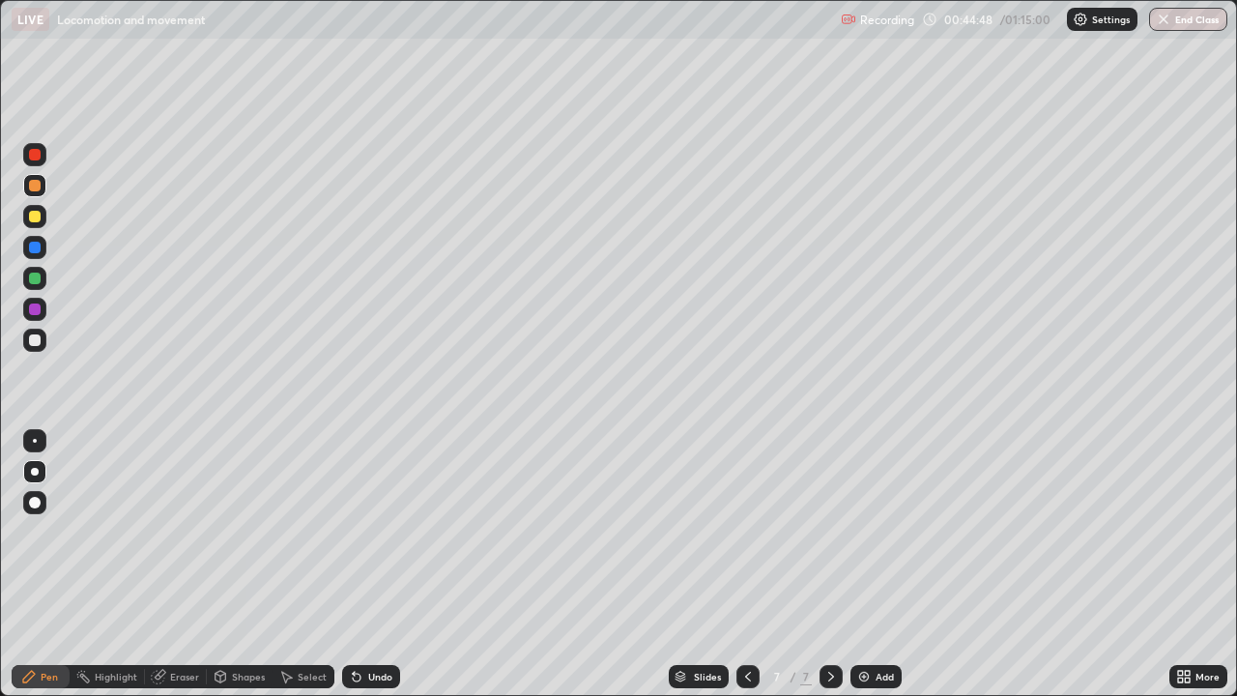
click at [36, 340] on div at bounding box center [35, 340] width 12 height 12
click at [40, 344] on div at bounding box center [34, 339] width 23 height 23
click at [43, 278] on div at bounding box center [34, 278] width 23 height 23
click at [39, 309] on div at bounding box center [35, 309] width 12 height 12
click at [353, 564] on icon at bounding box center [354, 672] width 2 height 2
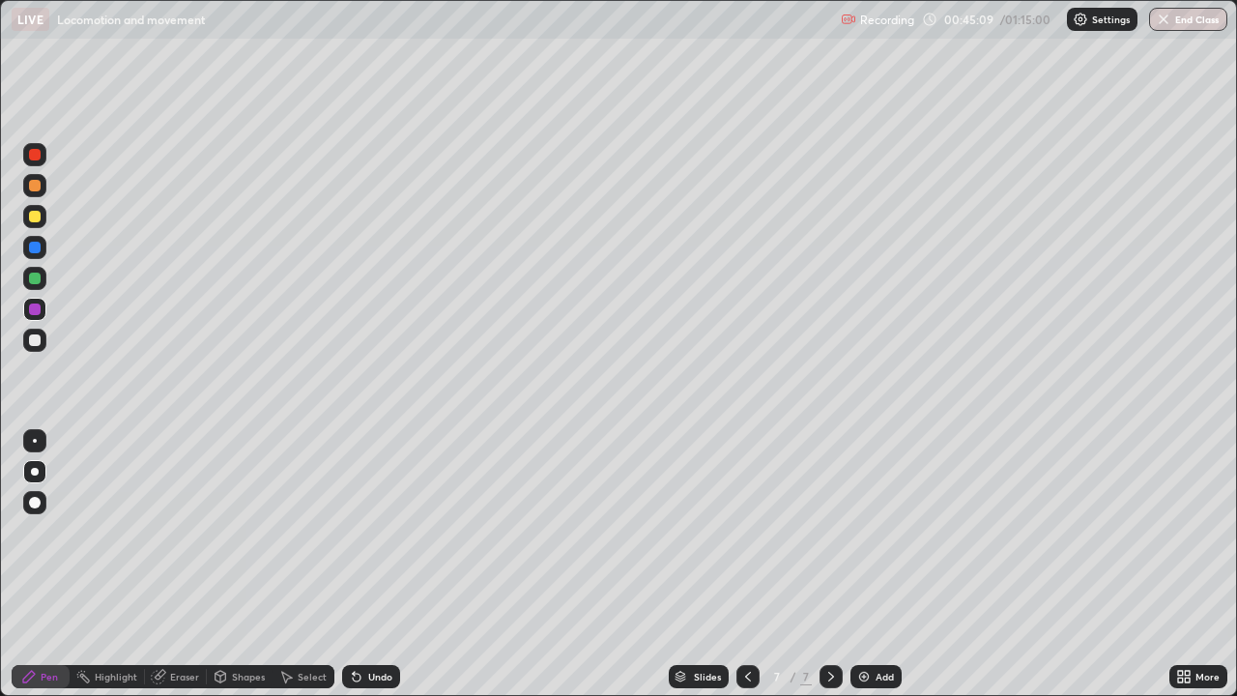
click at [360, 564] on icon at bounding box center [356, 676] width 15 height 15
click at [37, 278] on div at bounding box center [35, 278] width 12 height 12
click at [38, 342] on div at bounding box center [35, 340] width 12 height 12
click at [380, 564] on div "Undo" at bounding box center [380, 676] width 24 height 10
click at [41, 195] on div at bounding box center [34, 185] width 23 height 23
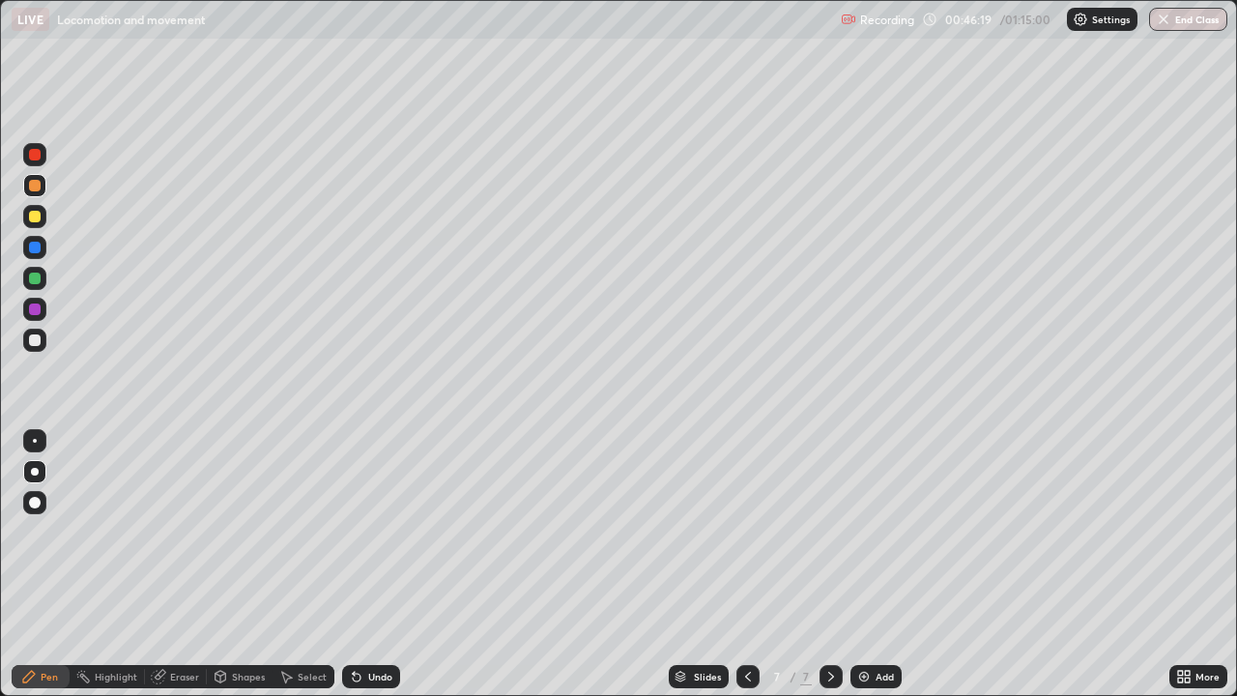
click at [35, 344] on div at bounding box center [35, 340] width 12 height 12
click at [394, 564] on div "Undo" at bounding box center [371, 676] width 58 height 23
click at [397, 564] on div "Undo" at bounding box center [371, 676] width 58 height 23
click at [878, 564] on div "Add" at bounding box center [875, 676] width 51 height 23
click at [737, 564] on div at bounding box center [747, 676] width 23 height 23
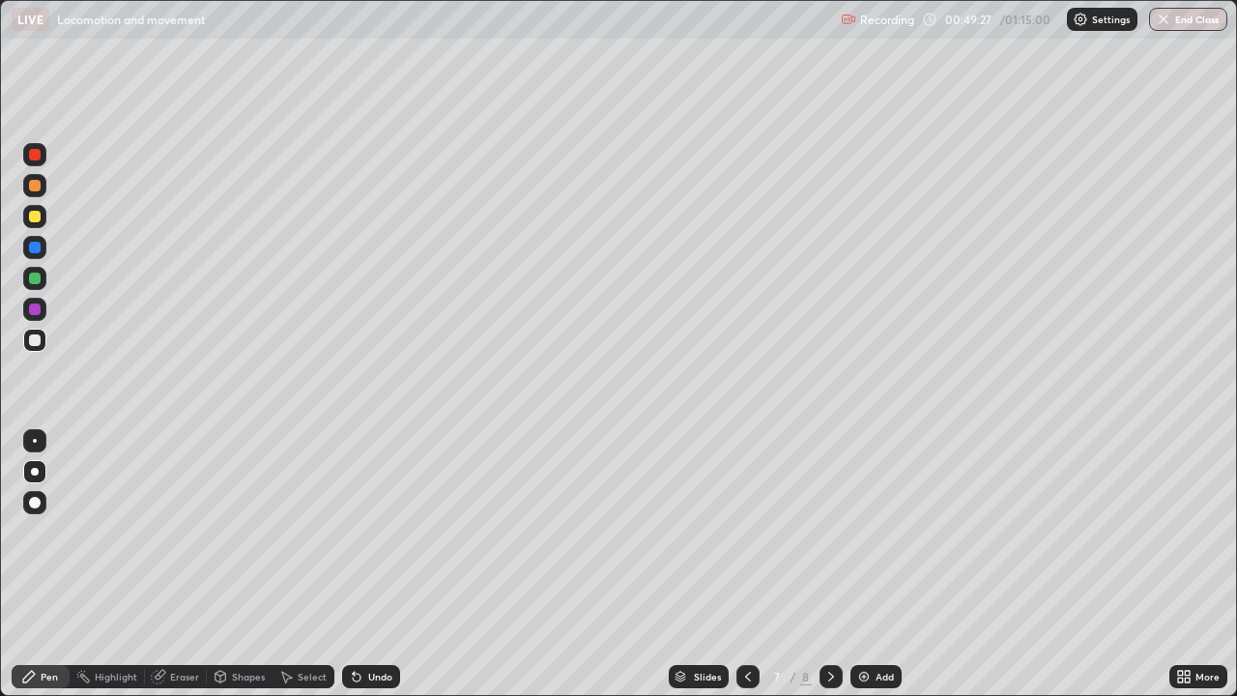
click at [870, 564] on div "Add" at bounding box center [875, 676] width 51 height 23
click at [40, 182] on div at bounding box center [35, 186] width 12 height 12
click at [38, 221] on div at bounding box center [34, 216] width 23 height 23
click at [376, 564] on div "Undo" at bounding box center [380, 676] width 24 height 10
click at [381, 564] on div "Undo" at bounding box center [380, 676] width 24 height 10
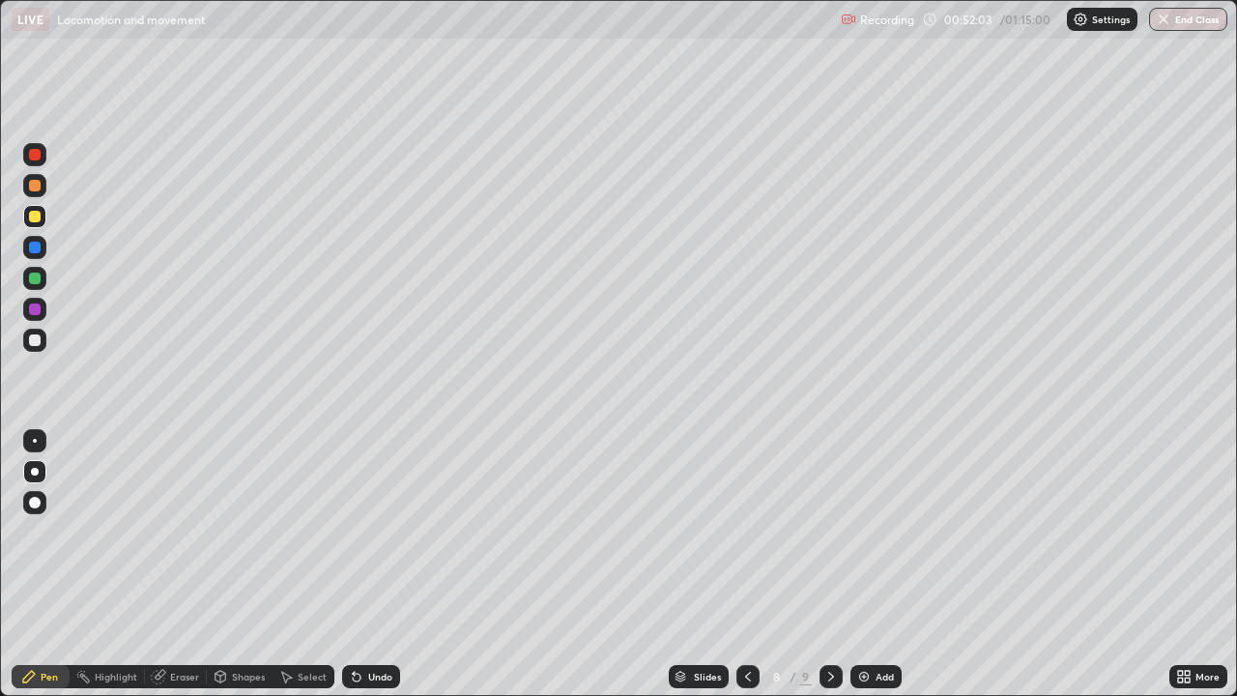
click at [39, 345] on div at bounding box center [34, 339] width 23 height 23
click at [382, 564] on div "Undo" at bounding box center [380, 676] width 24 height 10
click at [43, 254] on div at bounding box center [34, 247] width 23 height 23
click at [40, 337] on div at bounding box center [35, 340] width 12 height 12
click at [390, 564] on div "Undo" at bounding box center [371, 676] width 58 height 23
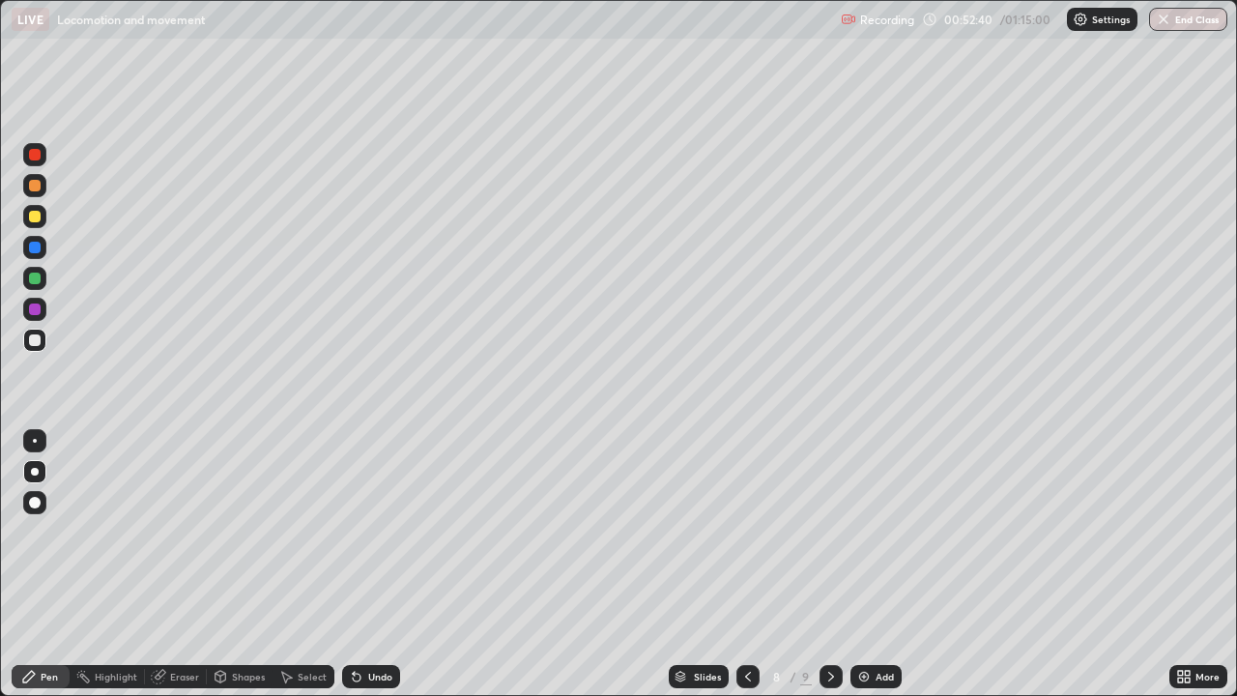
click at [381, 564] on div "Undo" at bounding box center [380, 676] width 24 height 10
click at [386, 564] on div "Undo" at bounding box center [380, 676] width 24 height 10
click at [385, 564] on div "Undo" at bounding box center [380, 676] width 24 height 10
click at [386, 564] on div "Undo" at bounding box center [380, 676] width 24 height 10
click at [385, 564] on div "Undo" at bounding box center [380, 676] width 24 height 10
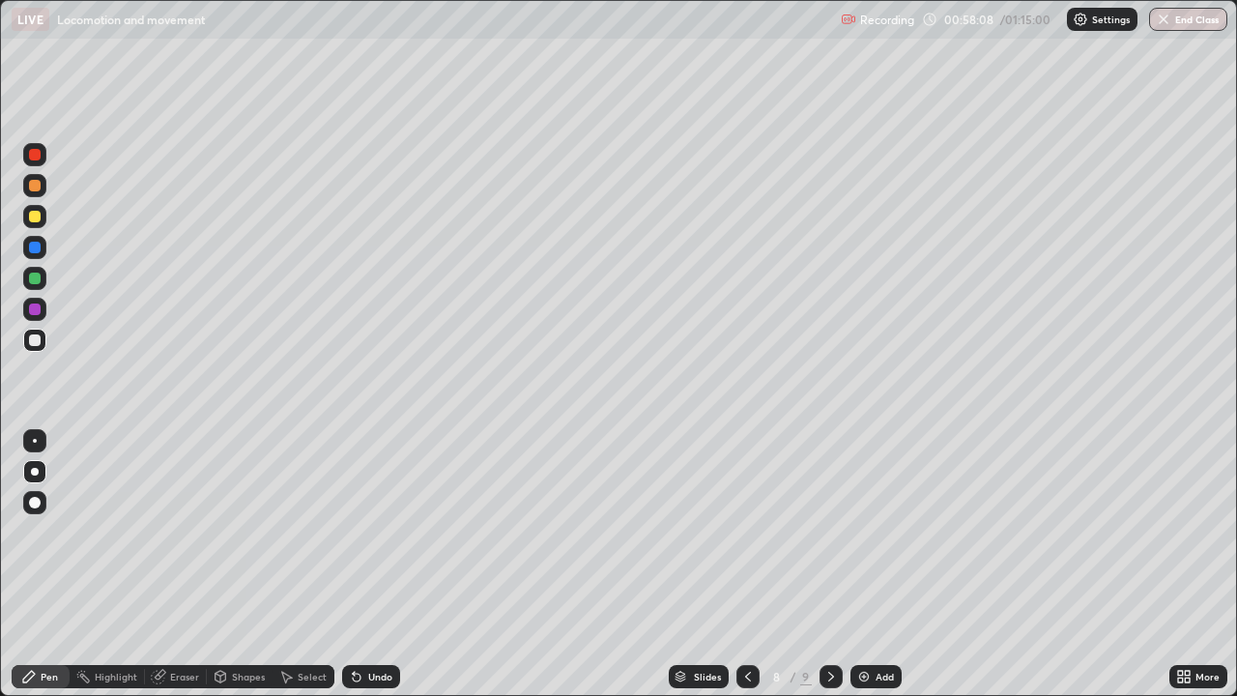
click at [870, 564] on div "Add" at bounding box center [875, 676] width 51 height 23
click at [40, 221] on div at bounding box center [34, 216] width 23 height 23
click at [43, 192] on div at bounding box center [34, 185] width 23 height 23
click at [36, 340] on div at bounding box center [35, 340] width 12 height 12
click at [40, 193] on div at bounding box center [34, 185] width 23 height 23
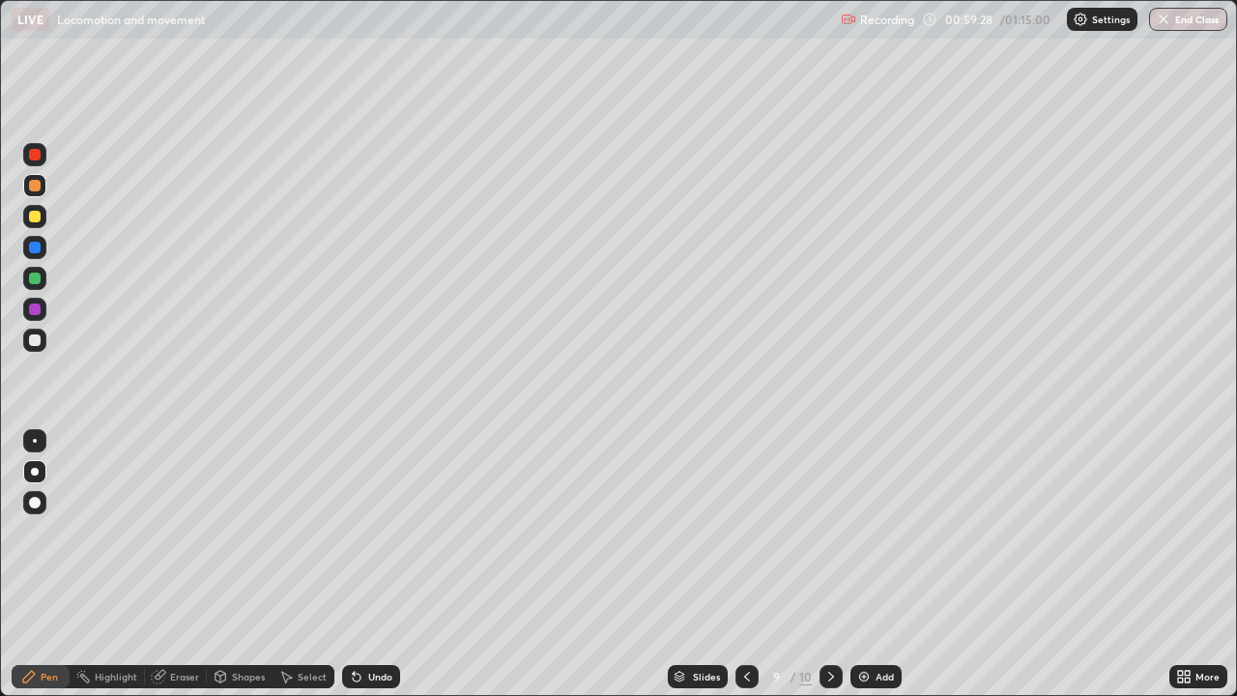
click at [386, 564] on div "Undo" at bounding box center [371, 676] width 58 height 23
click at [372, 564] on div "Undo" at bounding box center [380, 676] width 24 height 10
click at [370, 564] on div "Undo" at bounding box center [371, 676] width 58 height 23
click at [368, 564] on div "Undo" at bounding box center [380, 676] width 24 height 10
click at [379, 564] on div "Undo" at bounding box center [380, 676] width 24 height 10
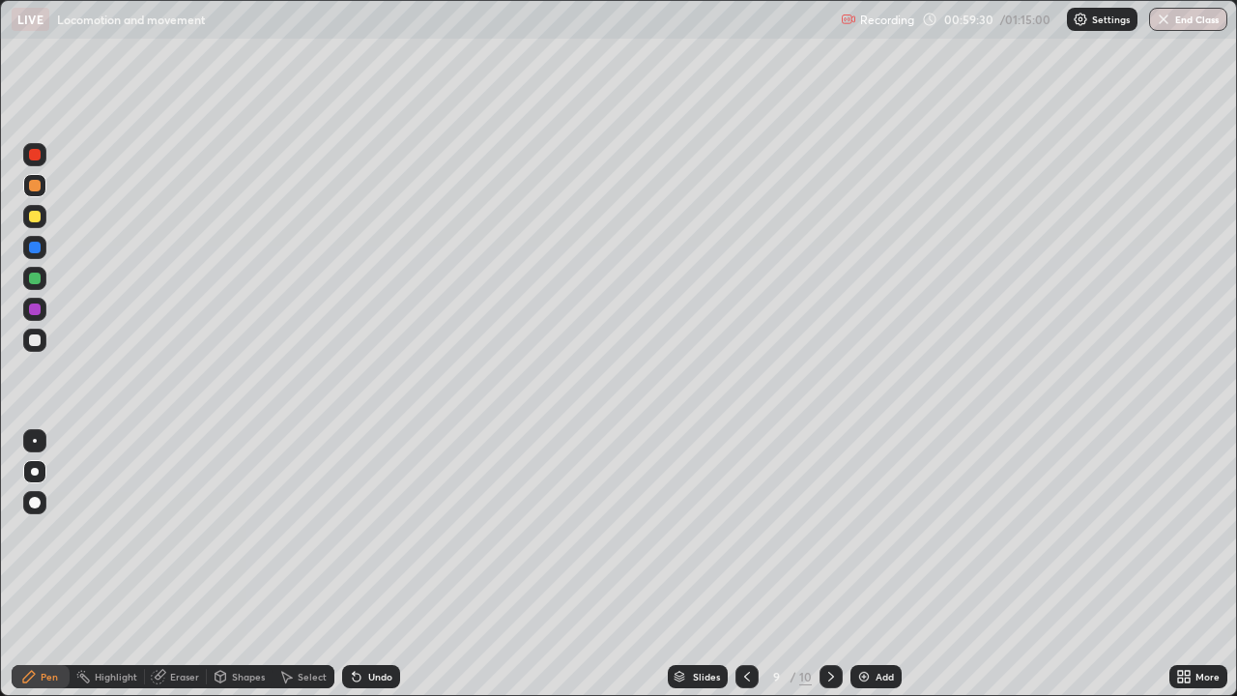
click at [379, 564] on div "Undo" at bounding box center [380, 676] width 24 height 10
click at [42, 338] on div at bounding box center [34, 339] width 23 height 23
click at [359, 564] on div "Undo" at bounding box center [371, 676] width 58 height 23
click at [34, 279] on div at bounding box center [35, 278] width 12 height 12
click at [36, 316] on div at bounding box center [34, 309] width 23 height 23
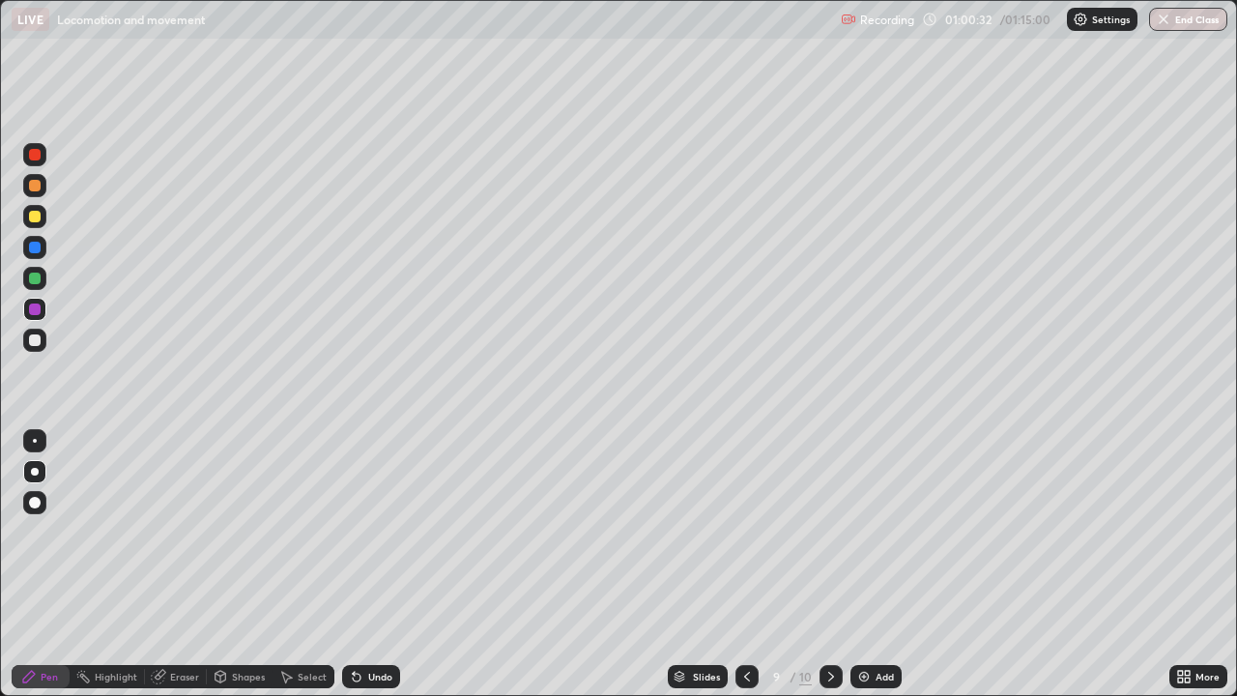
click at [36, 340] on div at bounding box center [35, 340] width 12 height 12
click at [369, 564] on div "Undo" at bounding box center [380, 676] width 24 height 10
click at [377, 564] on div "Undo" at bounding box center [380, 676] width 24 height 10
click at [383, 564] on div "Undo" at bounding box center [380, 676] width 24 height 10
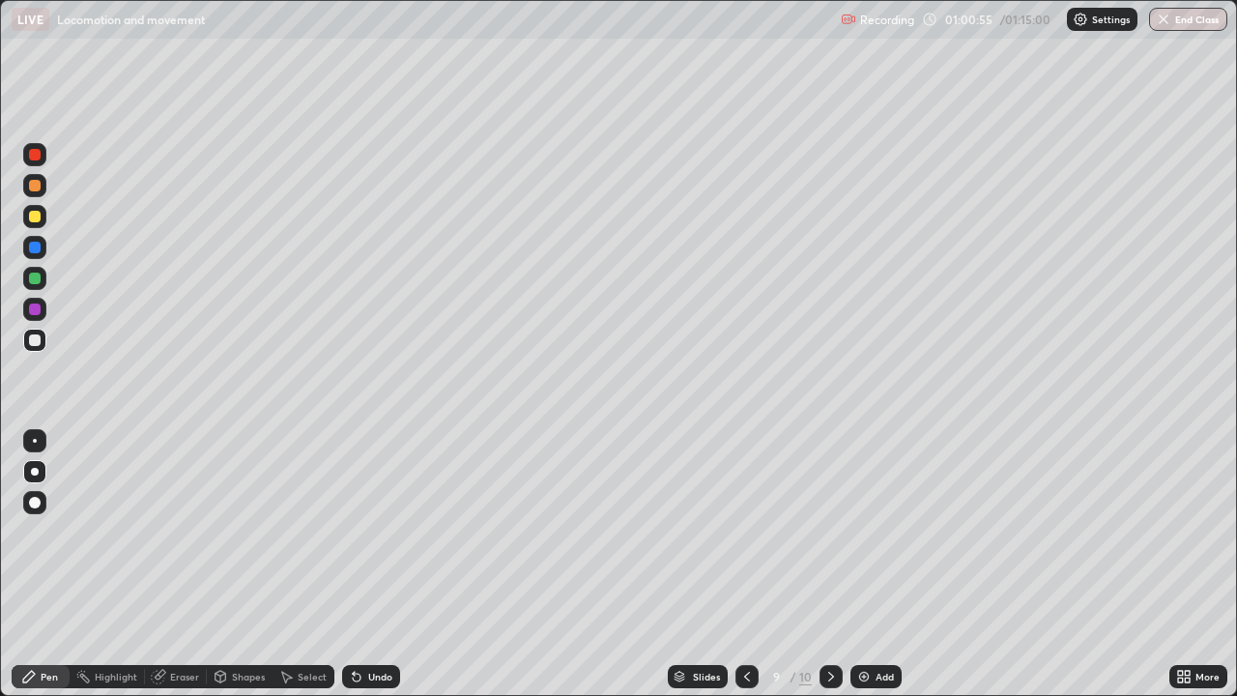
click at [35, 279] on div at bounding box center [35, 278] width 12 height 12
click at [40, 343] on div at bounding box center [35, 340] width 12 height 12
click at [40, 227] on div at bounding box center [34, 216] width 23 height 23
click at [368, 564] on div "Undo" at bounding box center [380, 676] width 24 height 10
click at [362, 564] on div "Undo" at bounding box center [371, 676] width 58 height 23
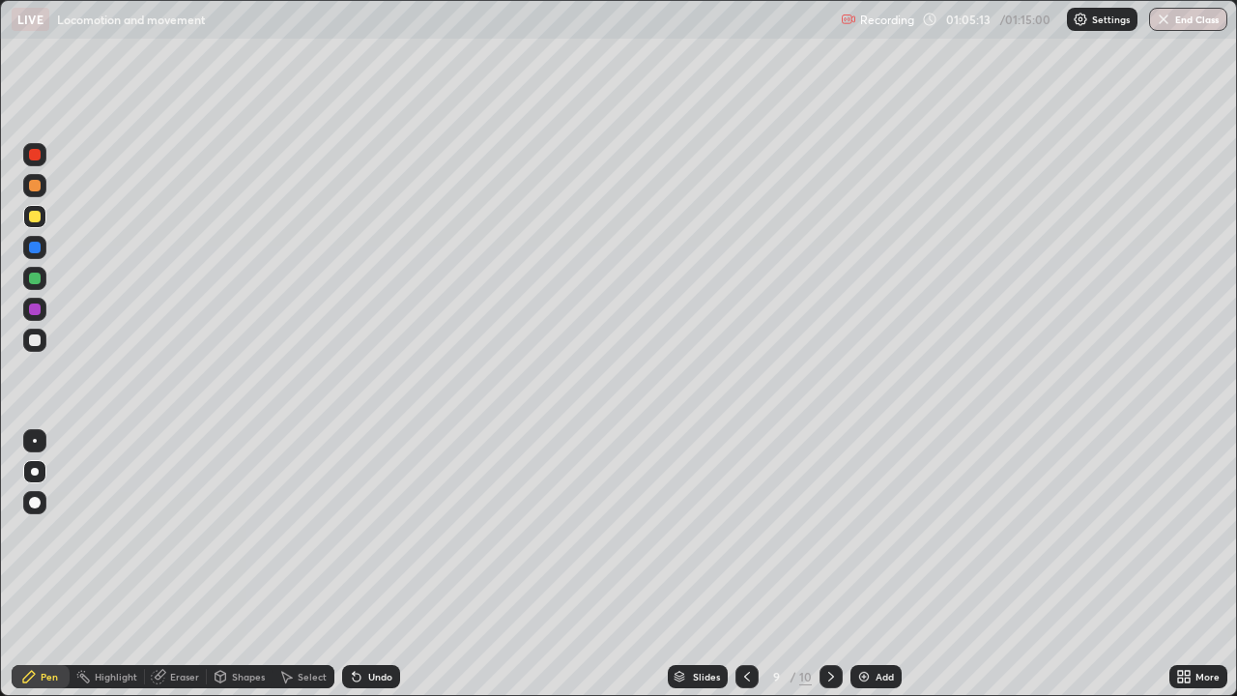
click at [868, 564] on img at bounding box center [863, 676] width 15 height 15
click at [36, 221] on div at bounding box center [35, 217] width 12 height 12
click at [368, 564] on div "Undo" at bounding box center [371, 676] width 58 height 23
click at [43, 346] on div at bounding box center [34, 339] width 23 height 23
click at [36, 247] on div at bounding box center [35, 248] width 12 height 12
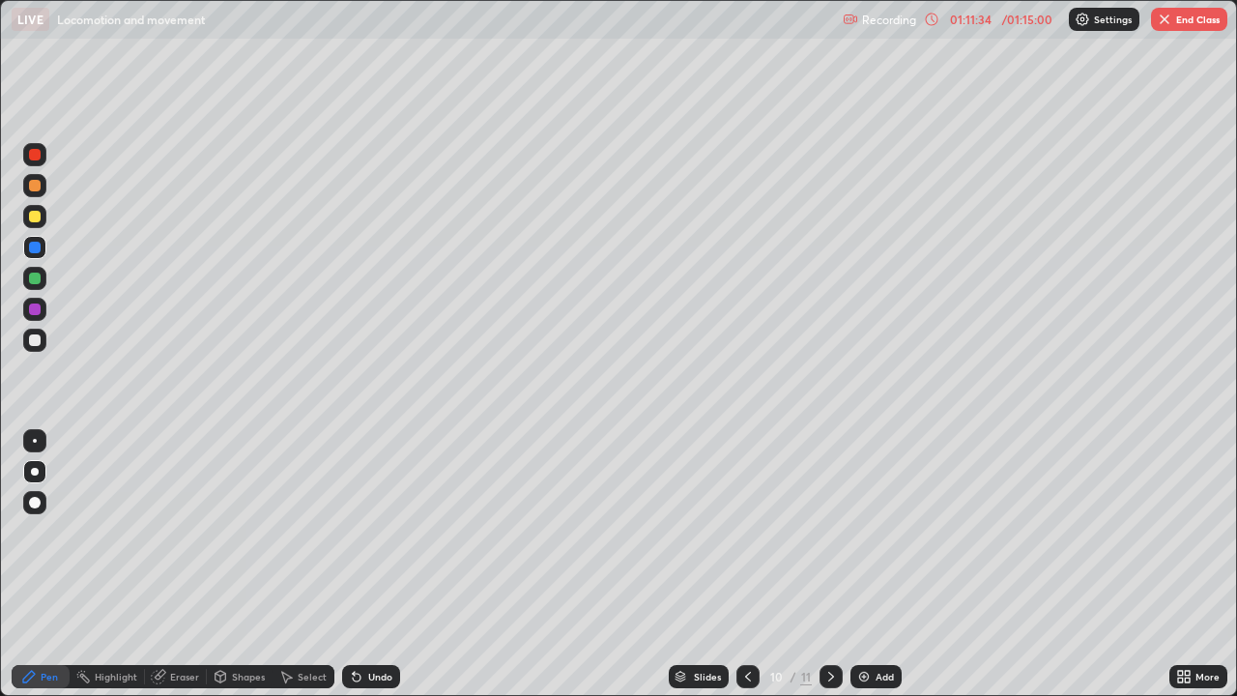
click at [37, 344] on div at bounding box center [35, 340] width 12 height 12
click at [36, 319] on div at bounding box center [34, 309] width 23 height 23
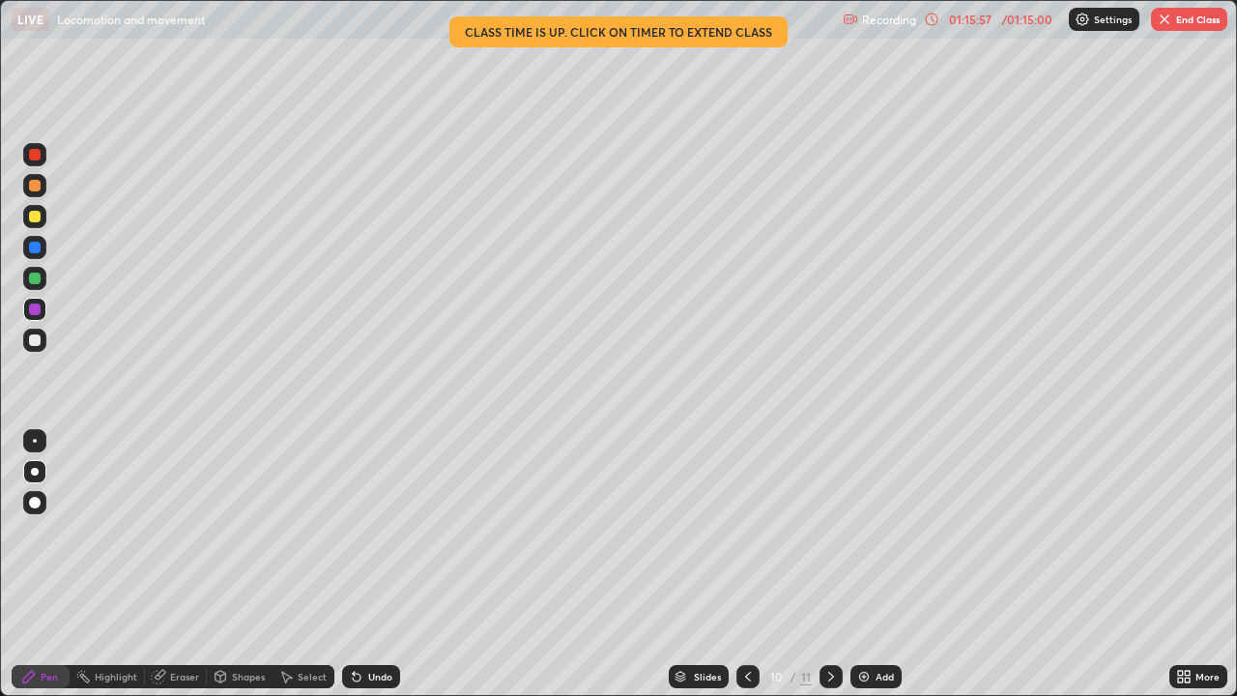
click at [1198, 22] on button "End Class" at bounding box center [1189, 19] width 76 height 23
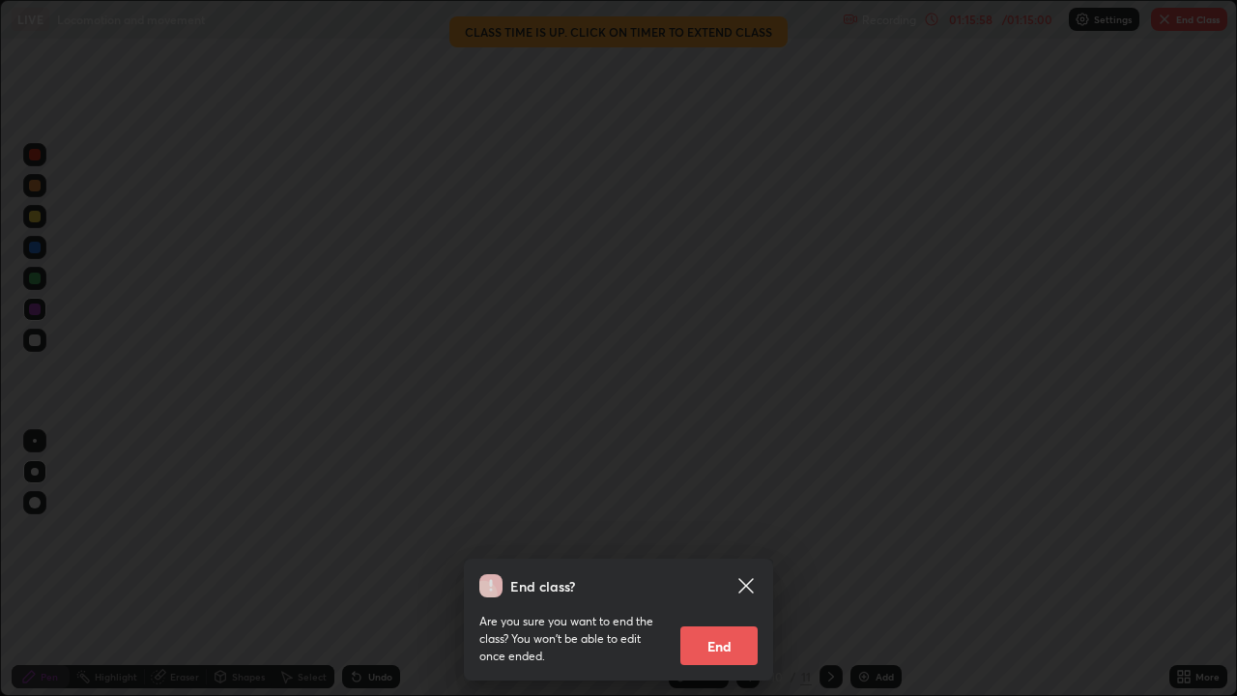
click at [735, 564] on button "End" at bounding box center [718, 645] width 77 height 39
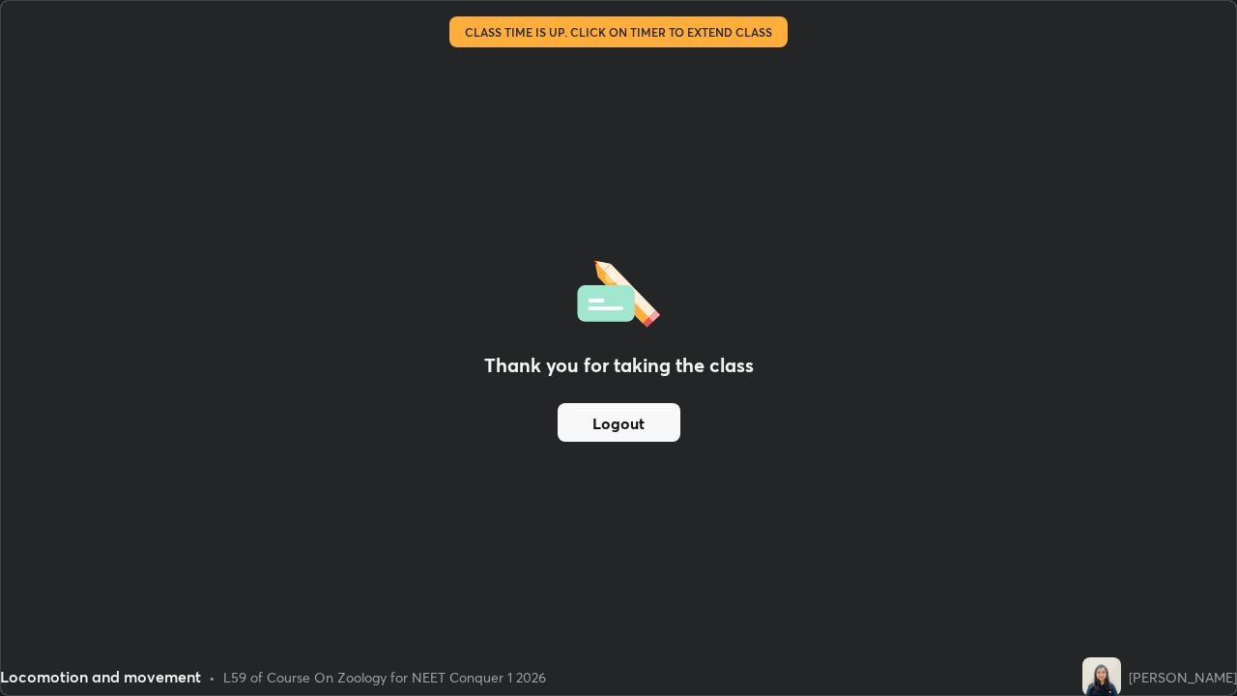
click at [635, 423] on button "Logout" at bounding box center [618, 422] width 123 height 39
